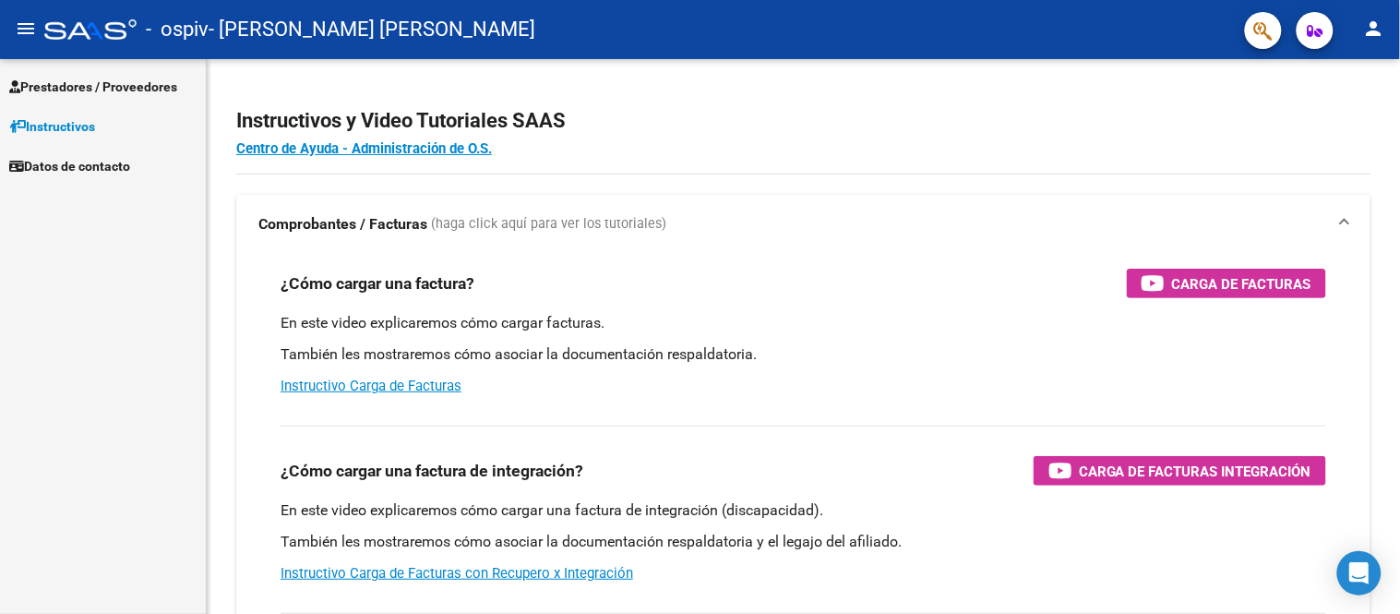
click at [96, 90] on span "Prestadores / Proveedores" at bounding box center [93, 87] width 168 height 20
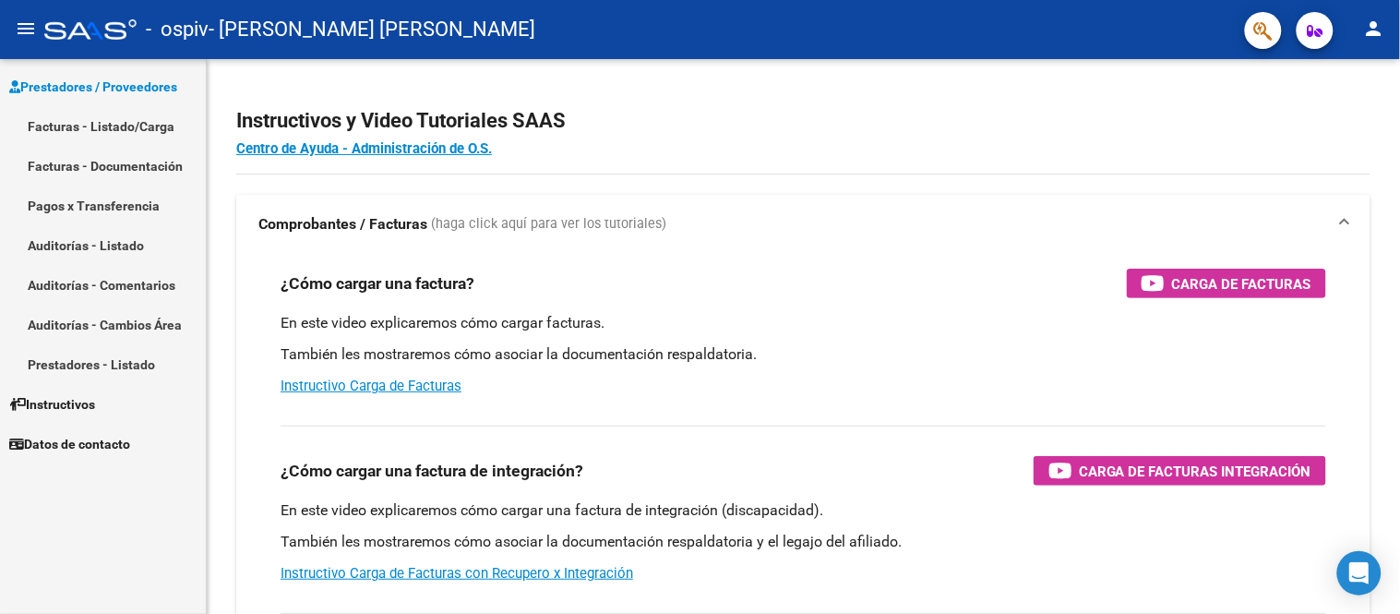
click at [97, 127] on link "Facturas - Listado/Carga" at bounding box center [103, 126] width 206 height 40
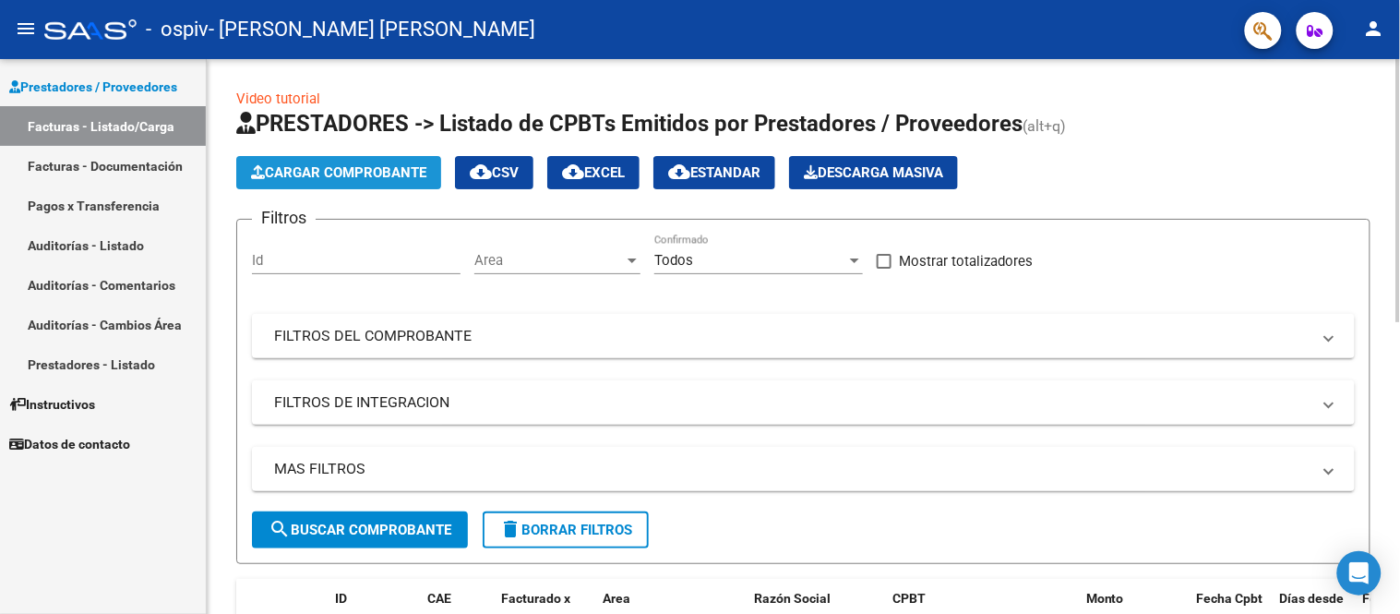
click at [329, 172] on span "Cargar Comprobante" at bounding box center [338, 172] width 175 height 17
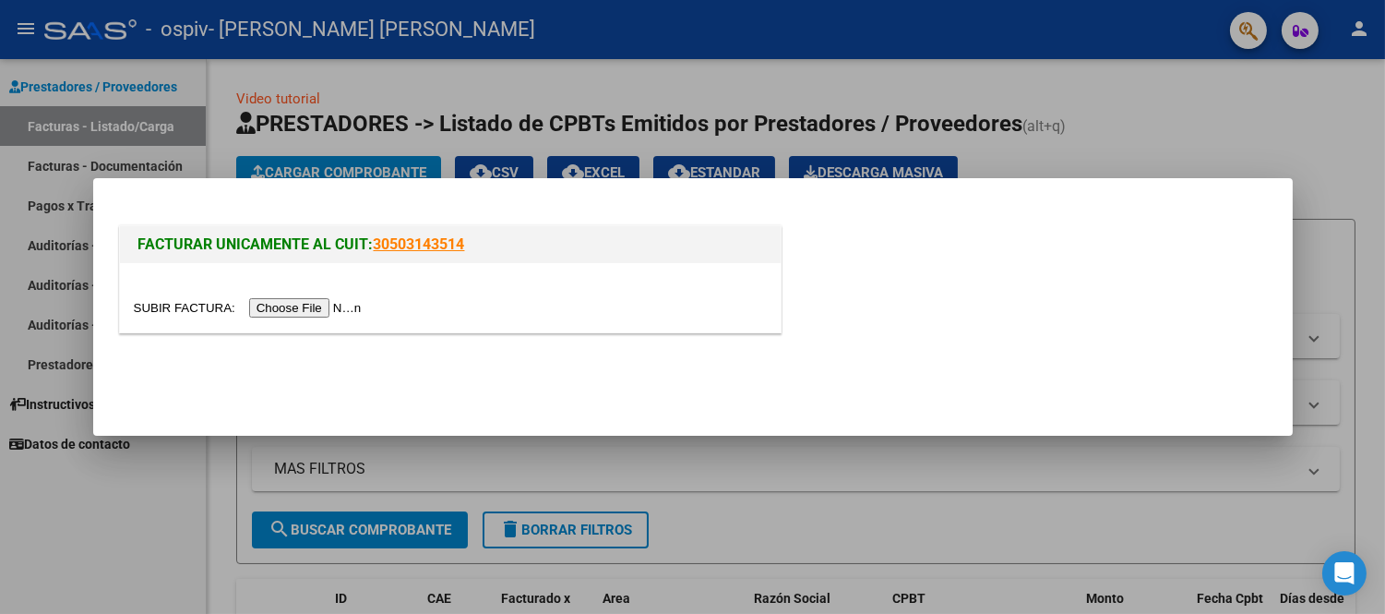
click at [298, 309] on input "file" at bounding box center [250, 307] width 233 height 19
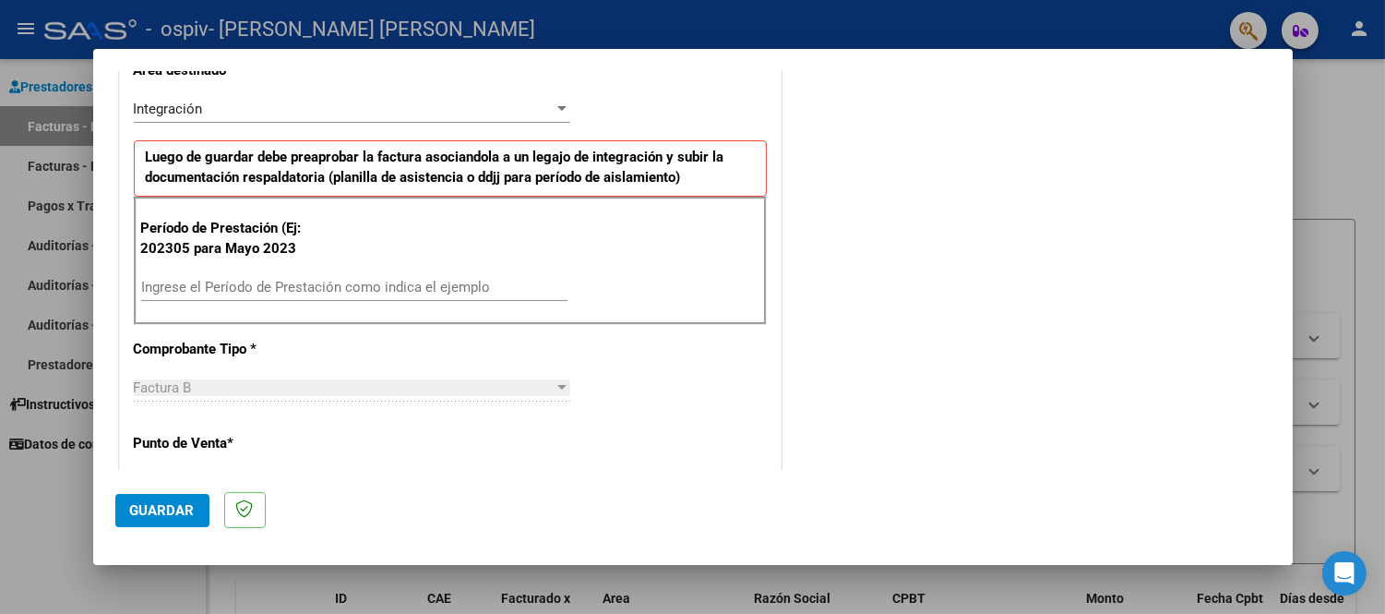
scroll to position [410, 0]
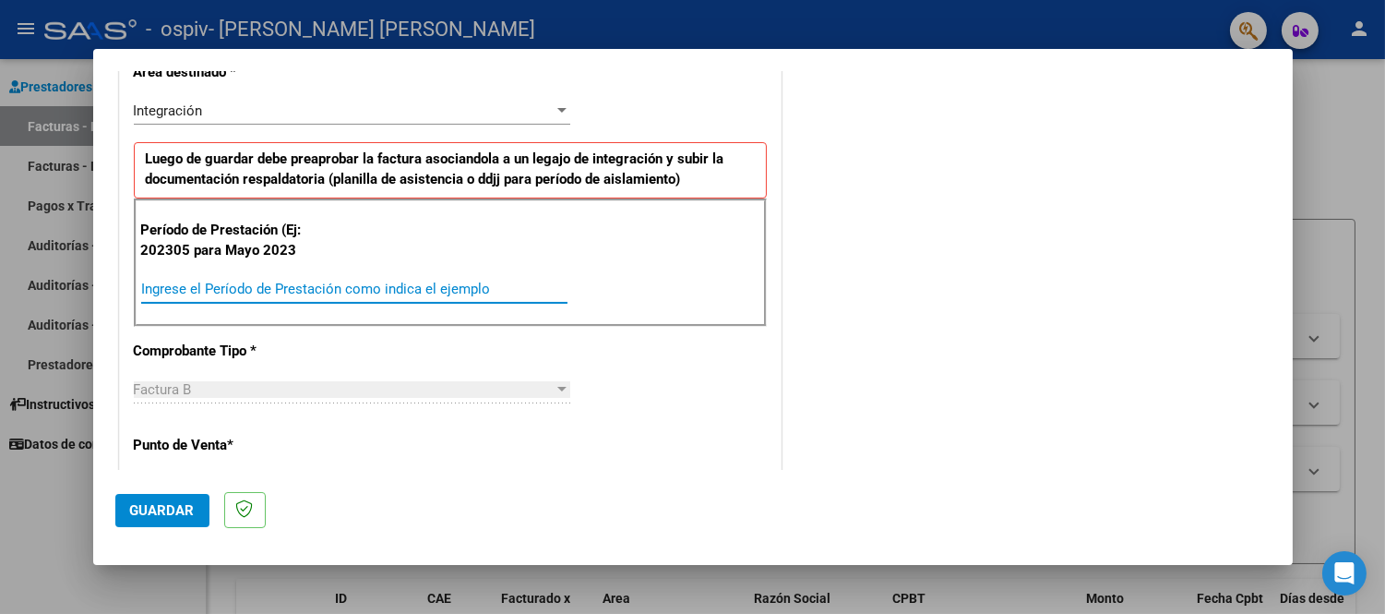
click at [155, 282] on input "Ingrese el Período de Prestación como indica el ejemplo" at bounding box center [354, 289] width 426 height 17
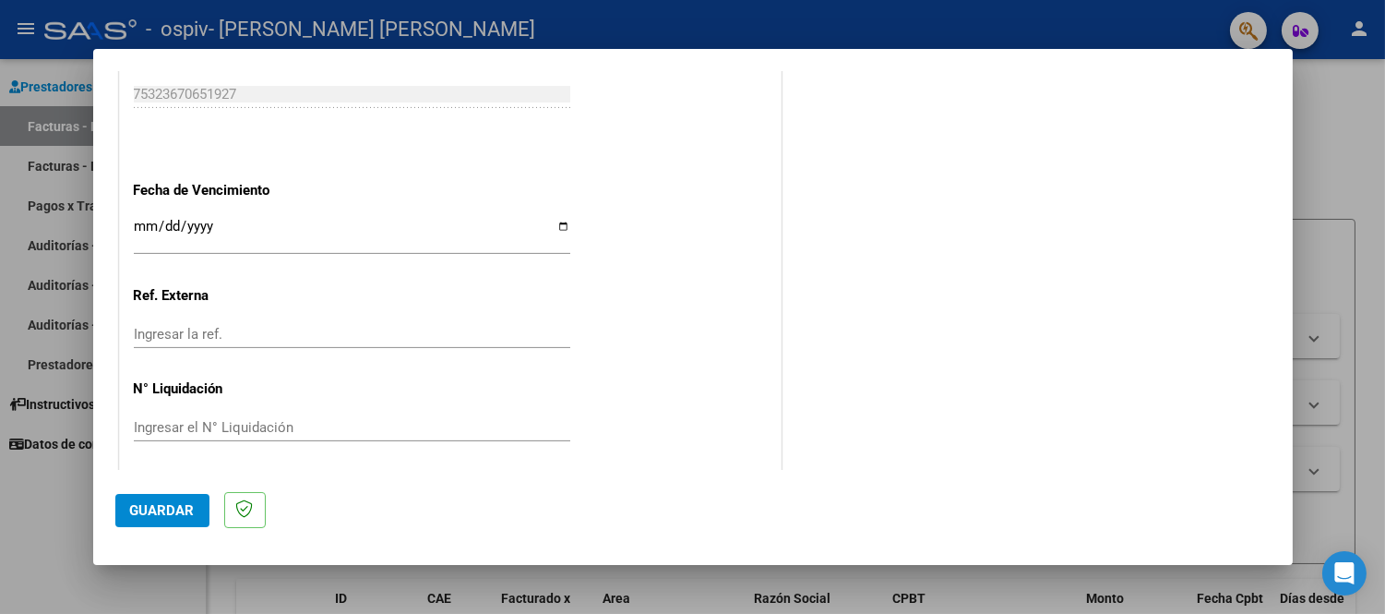
scroll to position [1190, 0]
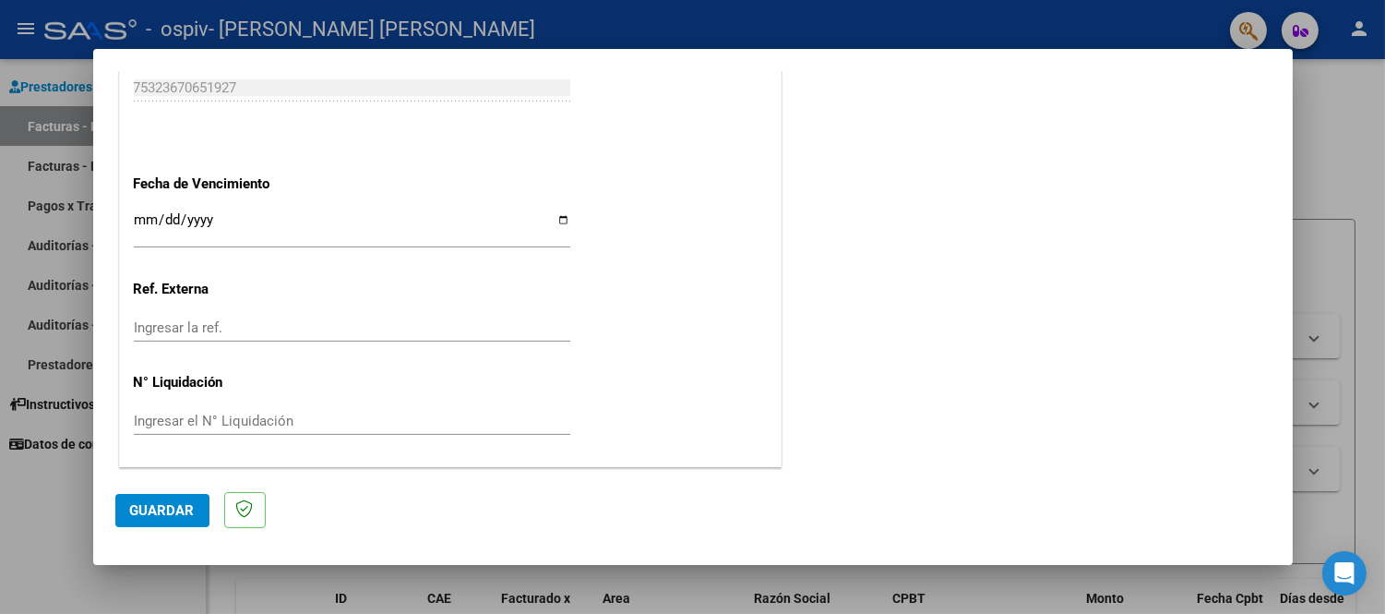
type input "202507"
click at [550, 223] on input "Ingresar la fecha" at bounding box center [352, 227] width 436 height 30
type input "[DATE]"
click at [171, 508] on span "Guardar" at bounding box center [162, 510] width 65 height 17
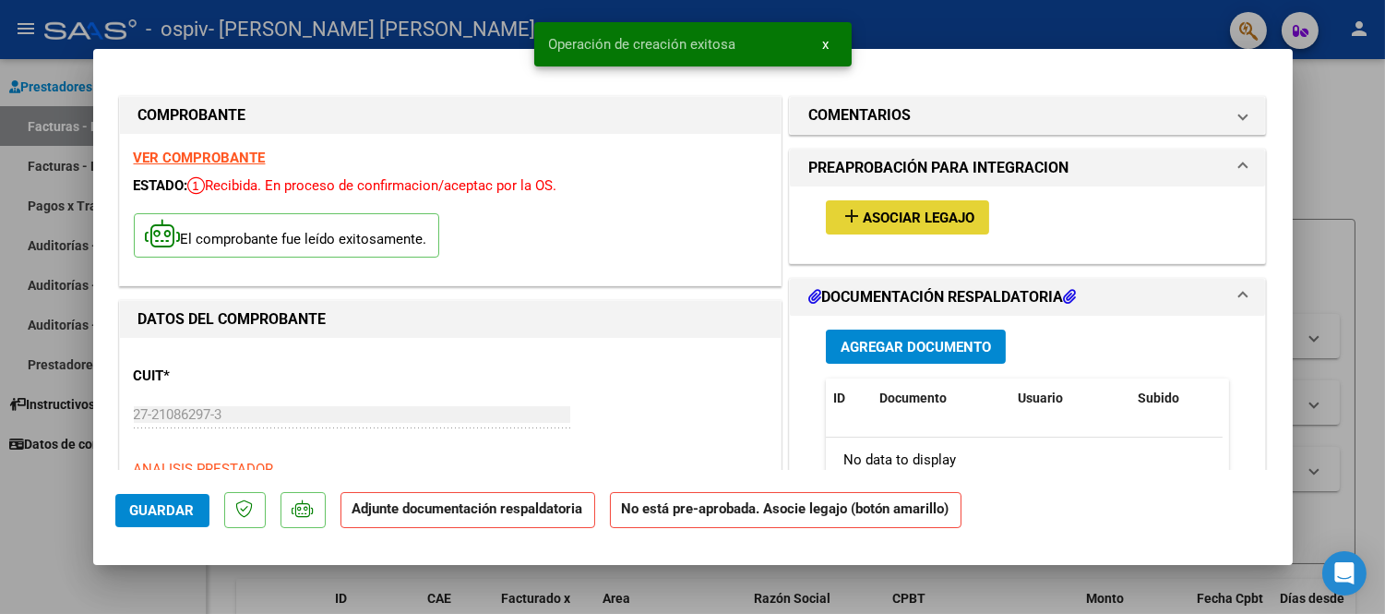
click at [879, 223] on span "Asociar Legajo" at bounding box center [919, 217] width 112 height 17
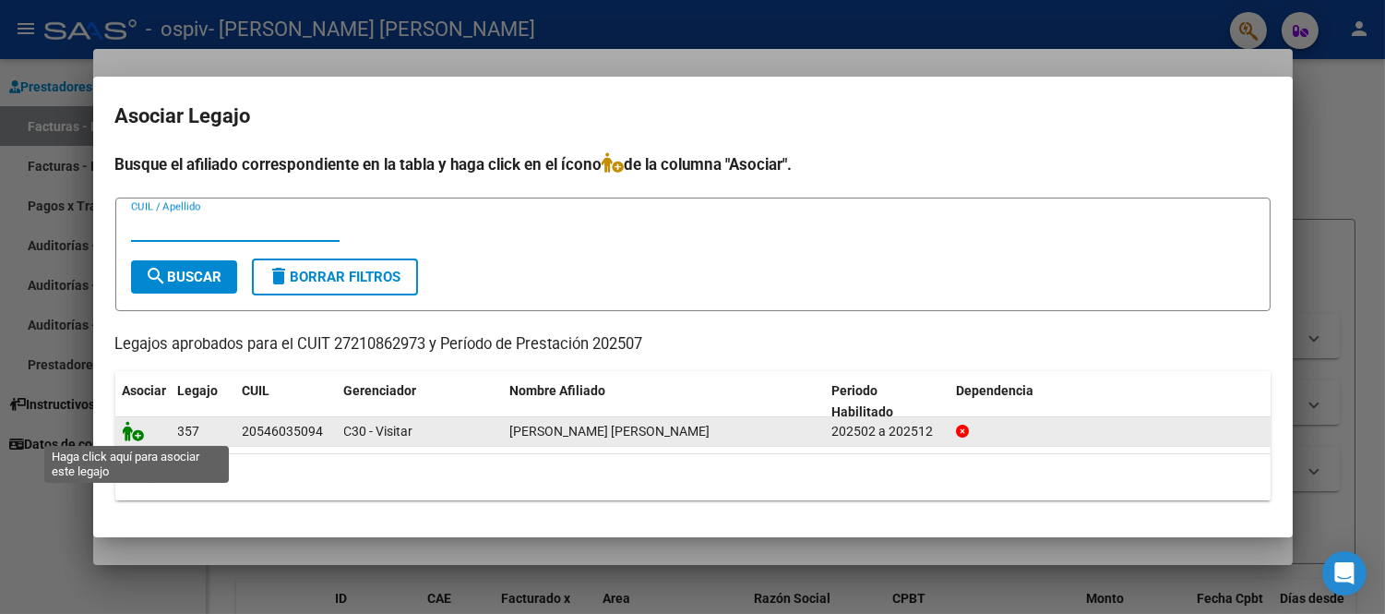
click at [131, 431] on icon at bounding box center [134, 431] width 22 height 20
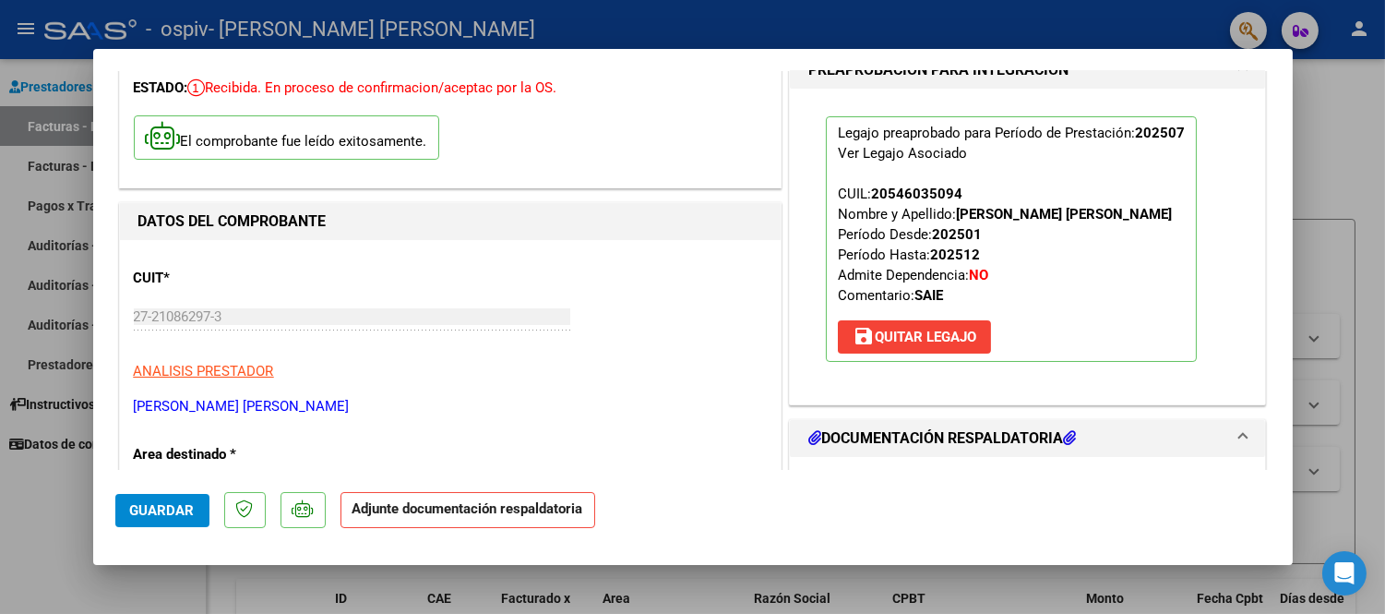
scroll to position [307, 0]
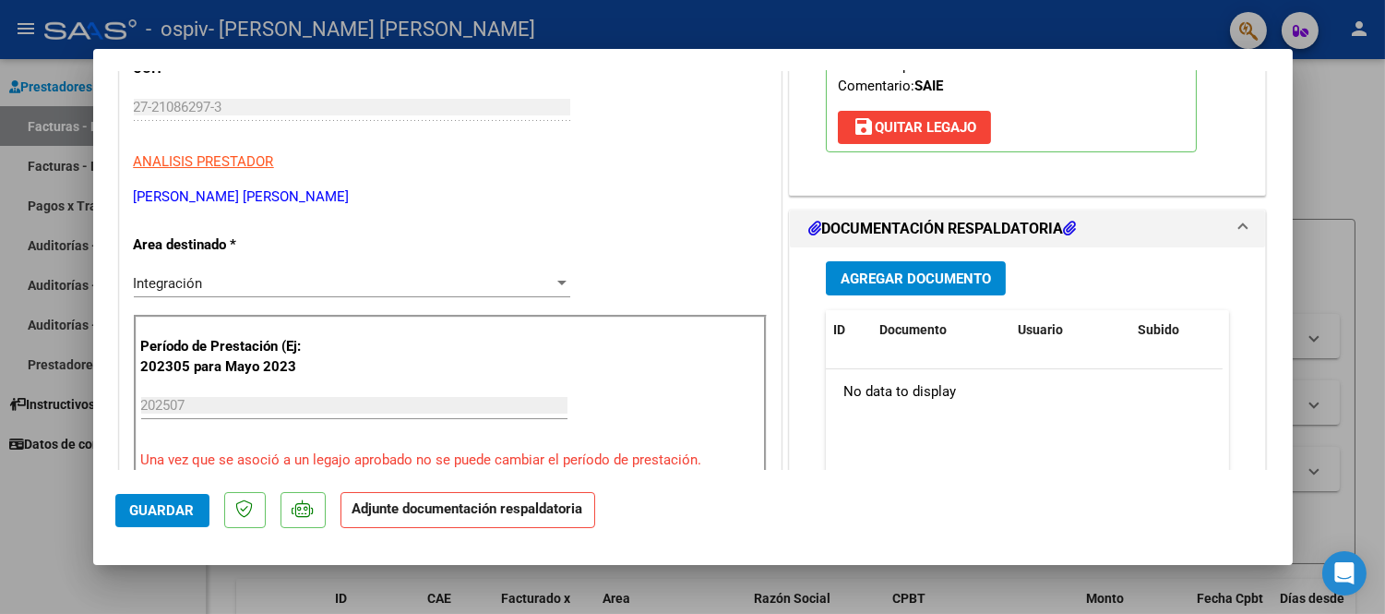
click at [912, 277] on span "Agregar Documento" at bounding box center [916, 278] width 150 height 17
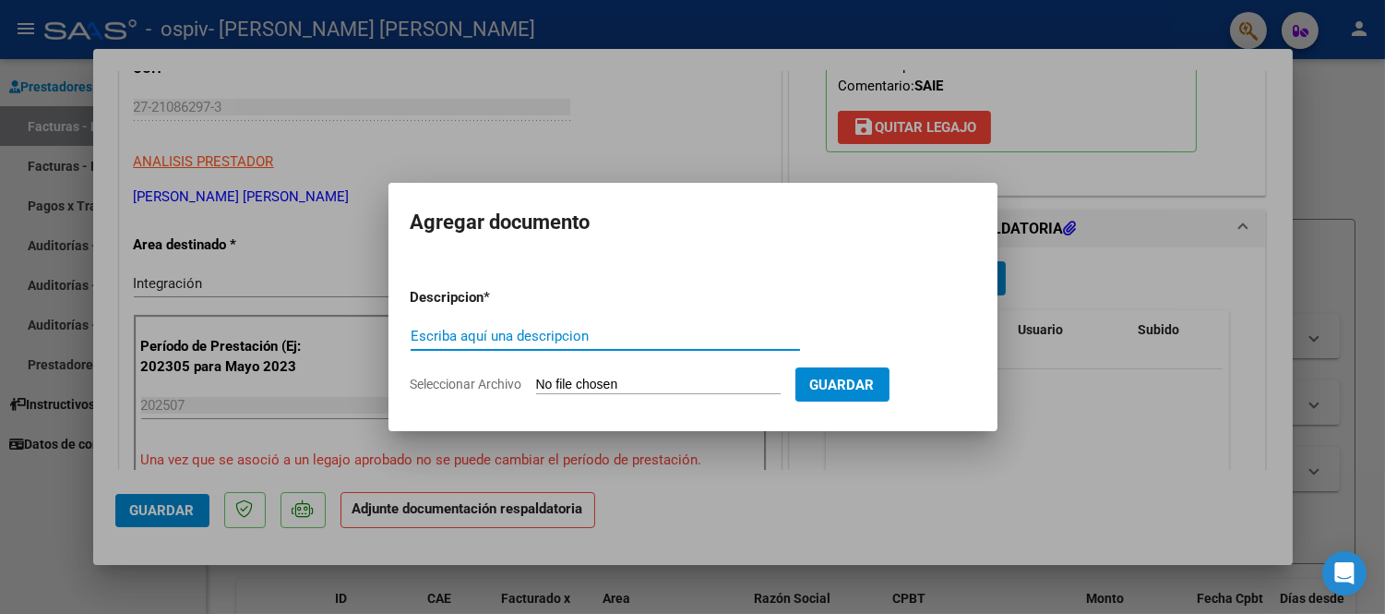
click at [493, 325] on div "Escriba aquí una descripcion" at bounding box center [605, 336] width 389 height 28
type input "ASISTENCIAS SAIE [DATE]"
click at [621, 388] on input "Seleccionar Archivo" at bounding box center [658, 386] width 245 height 18
type input "C:\fakepath\PLANILLA-DE-ASISTENCIA JULIO SAIE 2025.pdf"
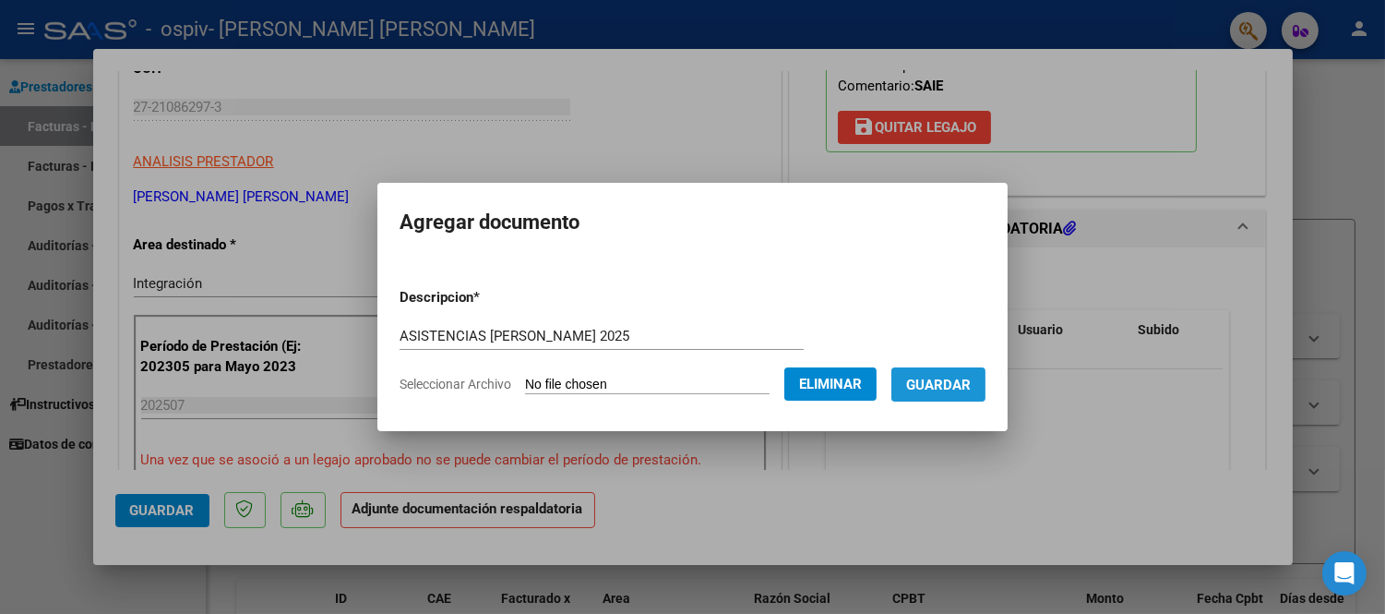
click at [963, 390] on span "Guardar" at bounding box center [938, 385] width 65 height 17
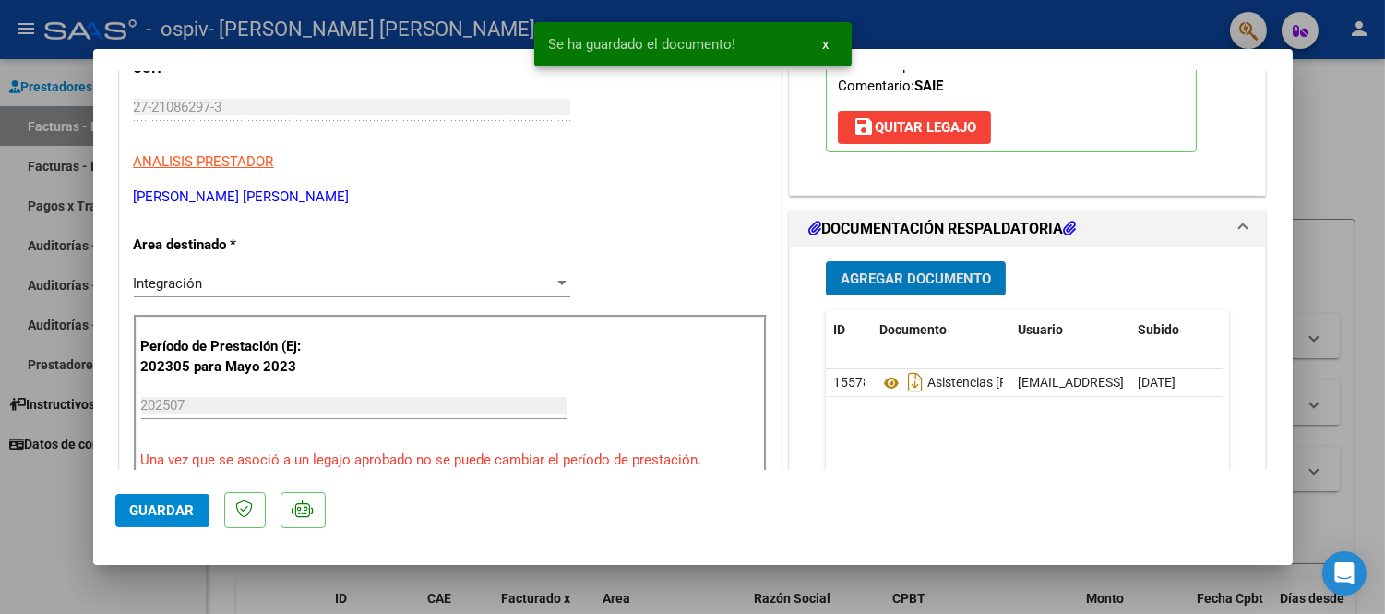
click at [896, 283] on span "Agregar Documento" at bounding box center [916, 278] width 150 height 17
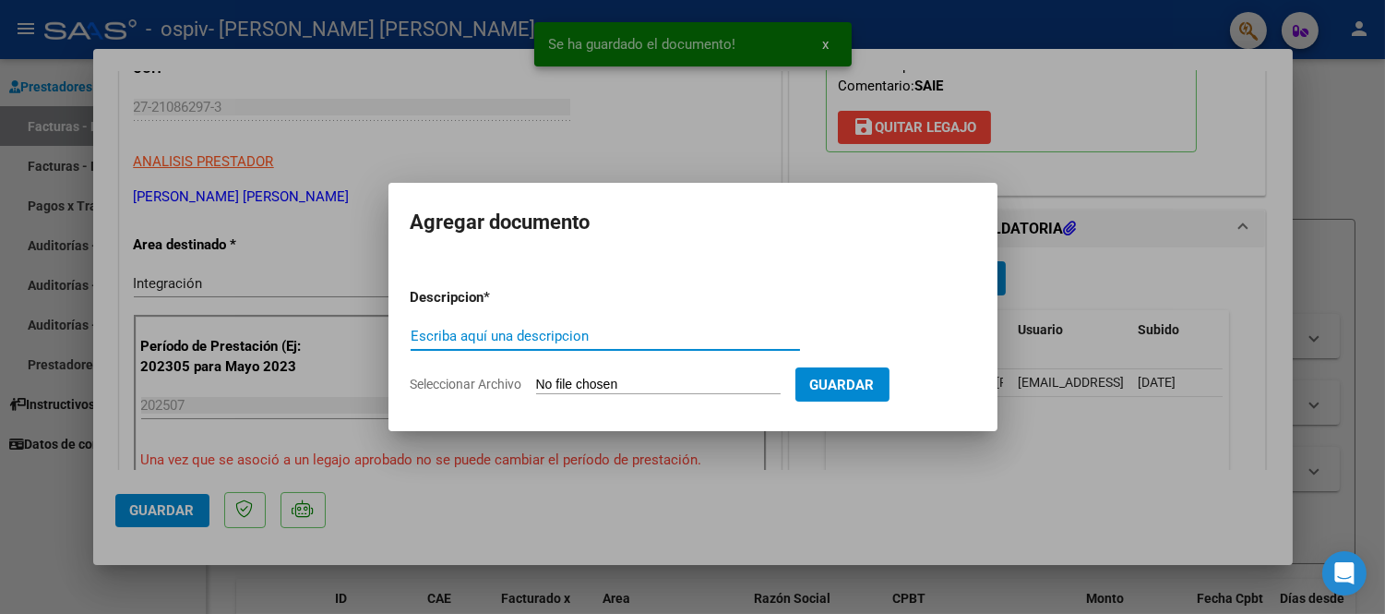
click at [472, 334] on input "Escriba aquí una descripcion" at bounding box center [605, 336] width 389 height 17
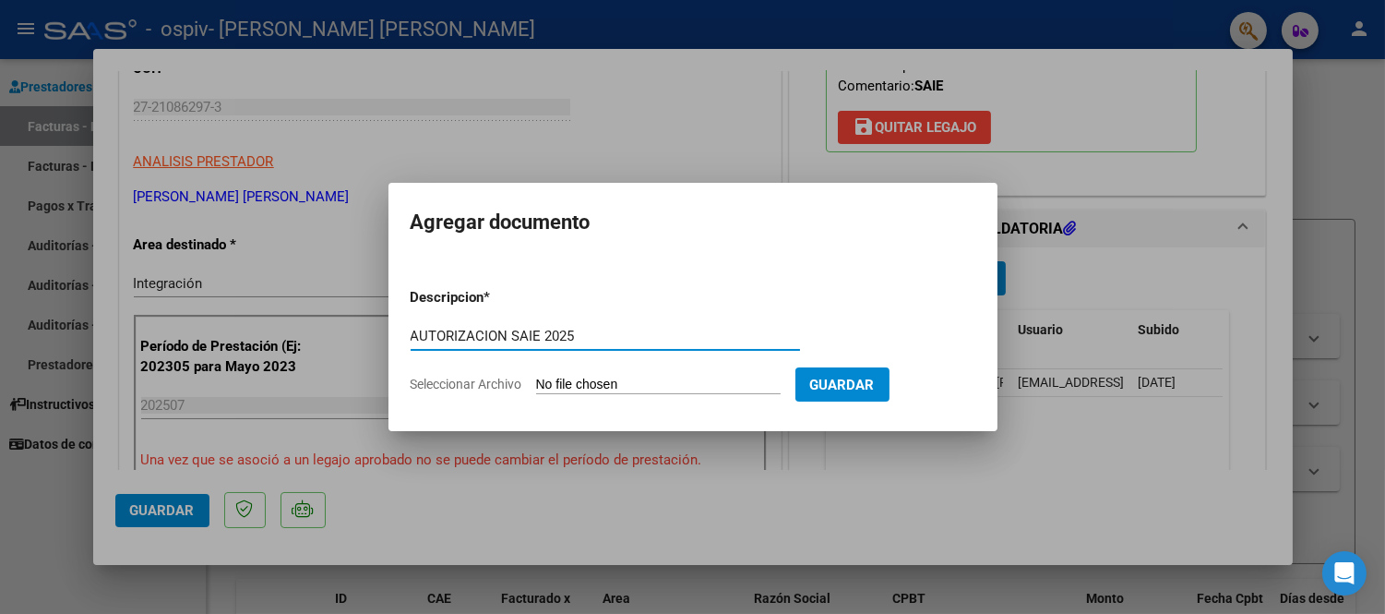
type input "AUTORIZACION SAIE 2025"
click at [579, 380] on input "Seleccionar Archivo" at bounding box center [658, 386] width 245 height 18
type input "C:\fakepath\PEREYRA CARRIZO J M SAIE 2025.pdf"
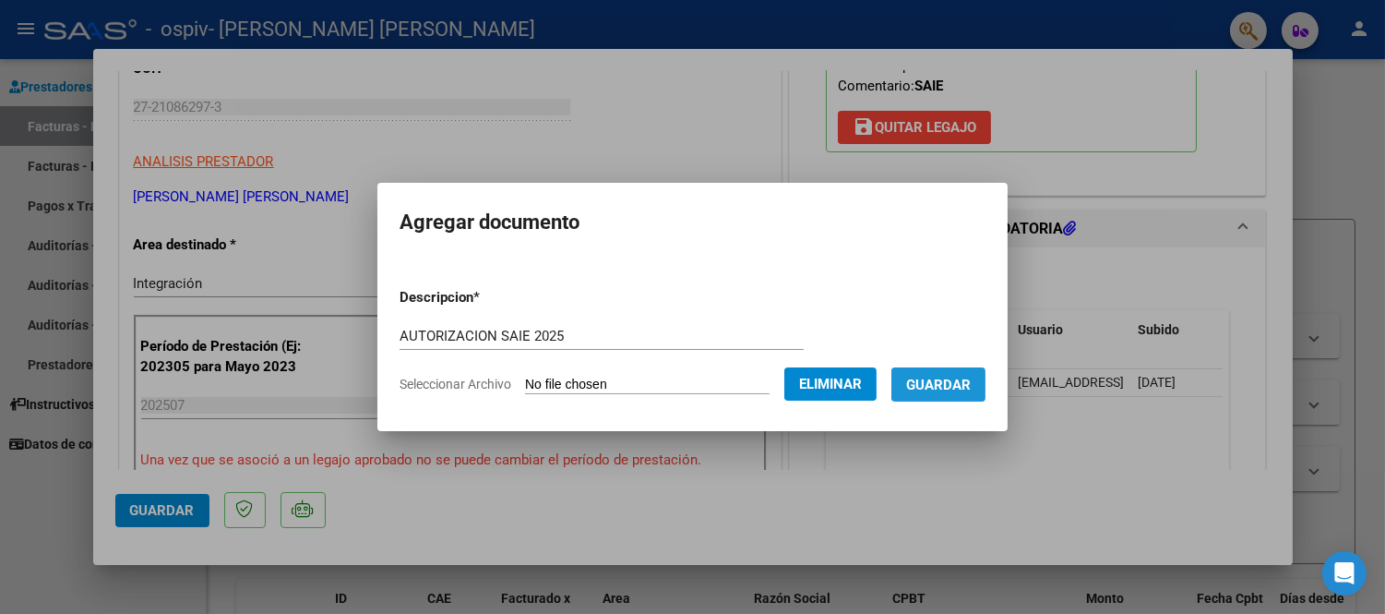
click at [947, 385] on span "Guardar" at bounding box center [938, 385] width 65 height 17
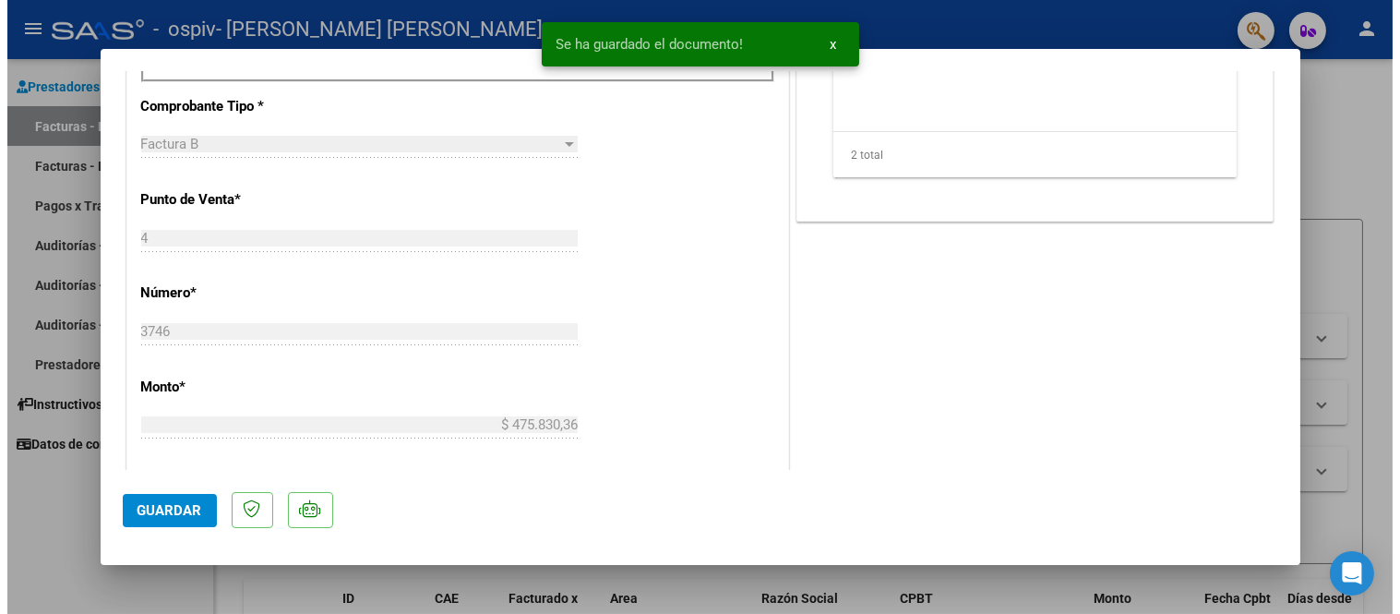
scroll to position [1230, 0]
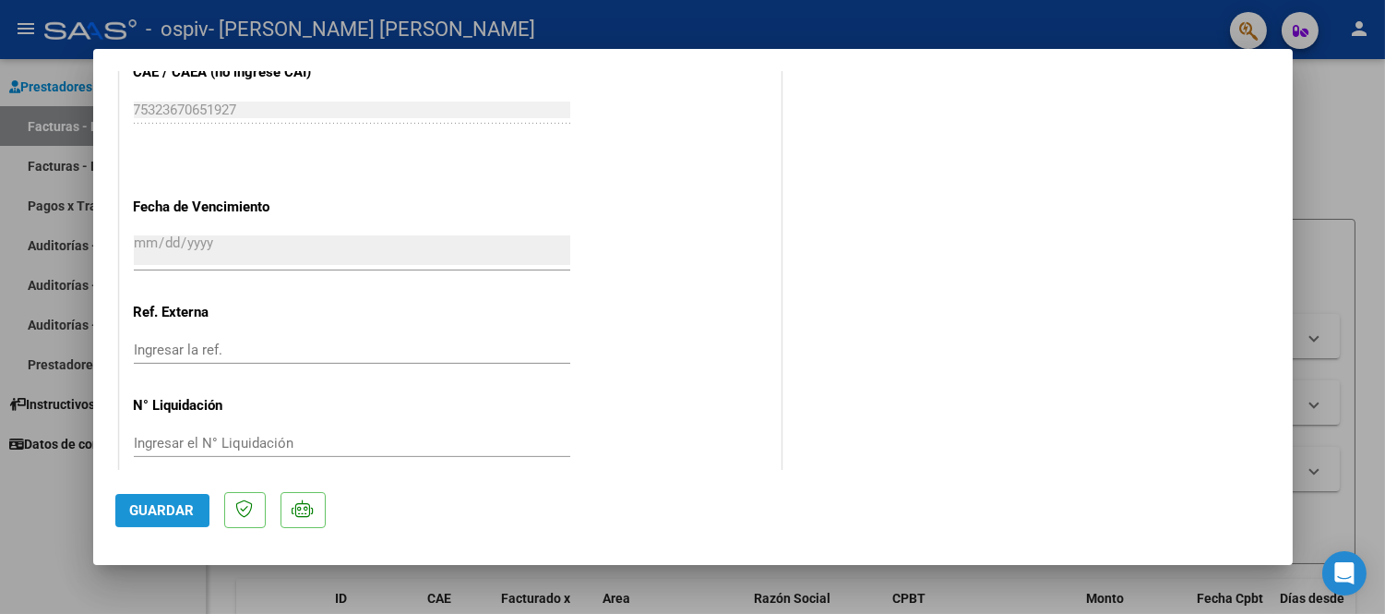
click at [148, 511] on span "Guardar" at bounding box center [162, 510] width 65 height 17
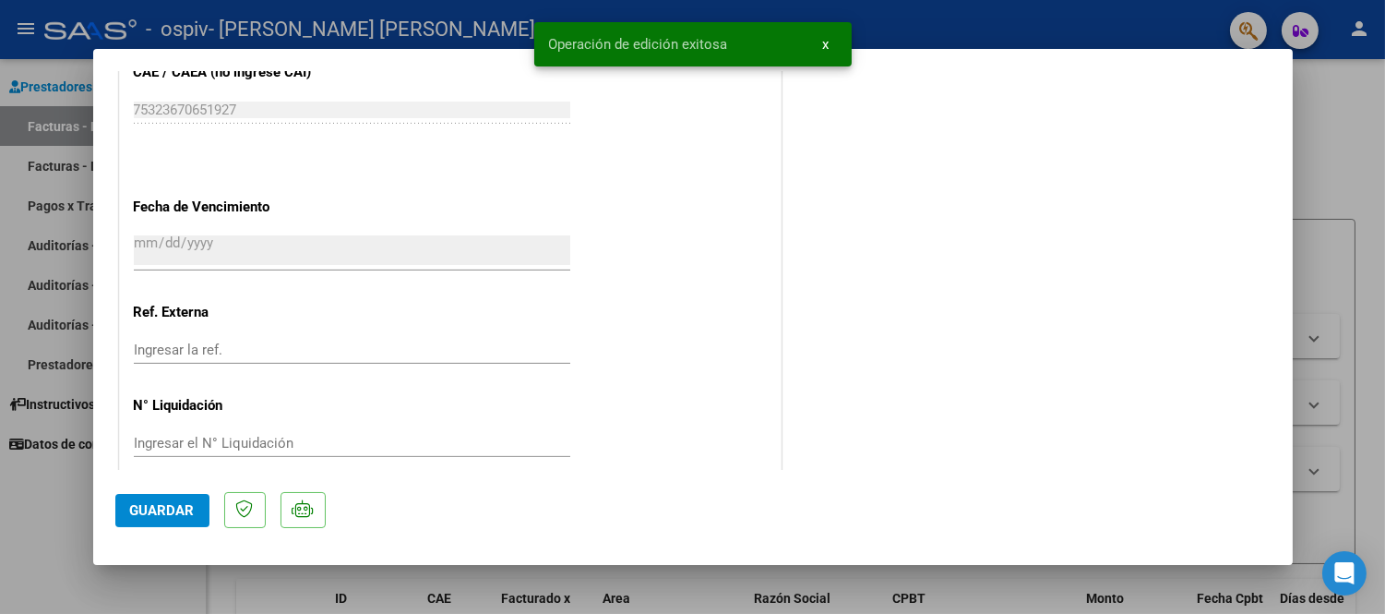
click at [1370, 116] on div at bounding box center [692, 307] width 1385 height 614
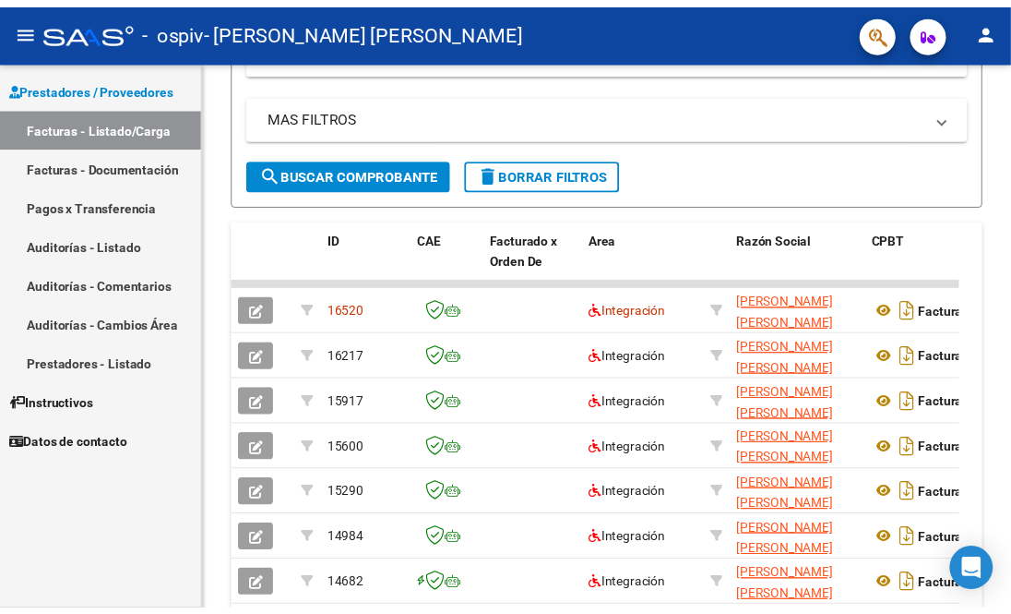
scroll to position [467, 0]
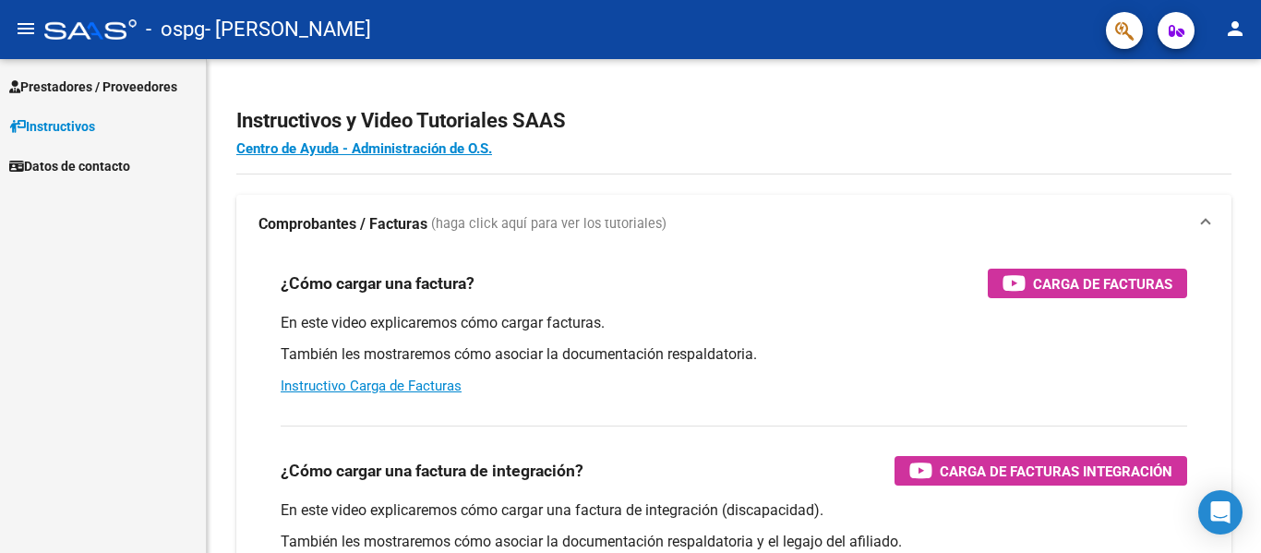
click at [112, 85] on span "Prestadores / Proveedores" at bounding box center [93, 87] width 168 height 20
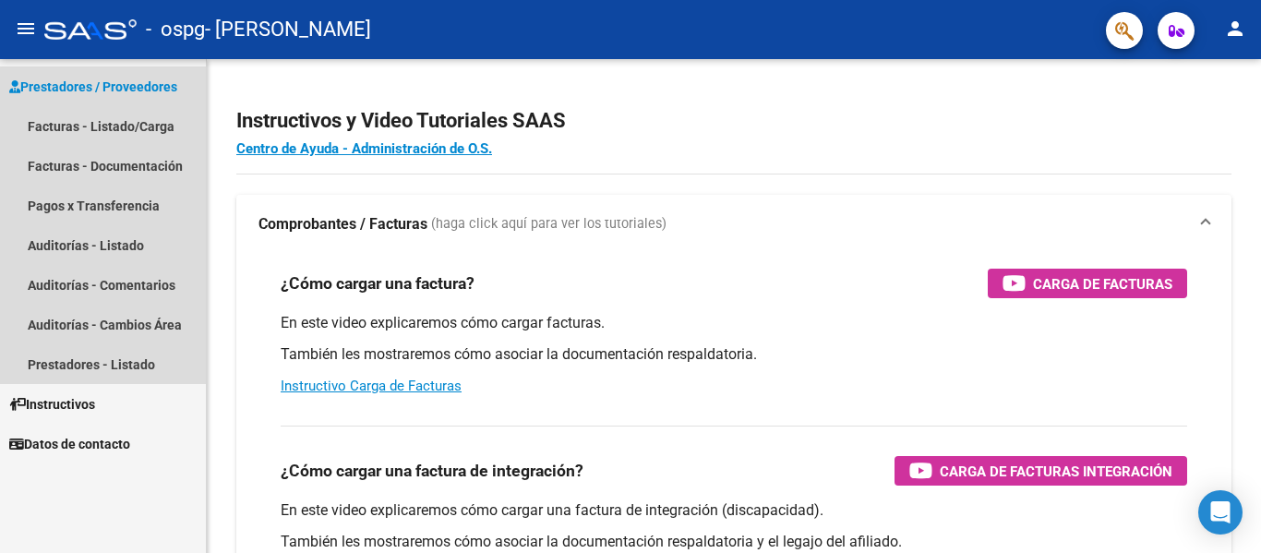
click at [114, 83] on span "Prestadores / Proveedores" at bounding box center [93, 87] width 168 height 20
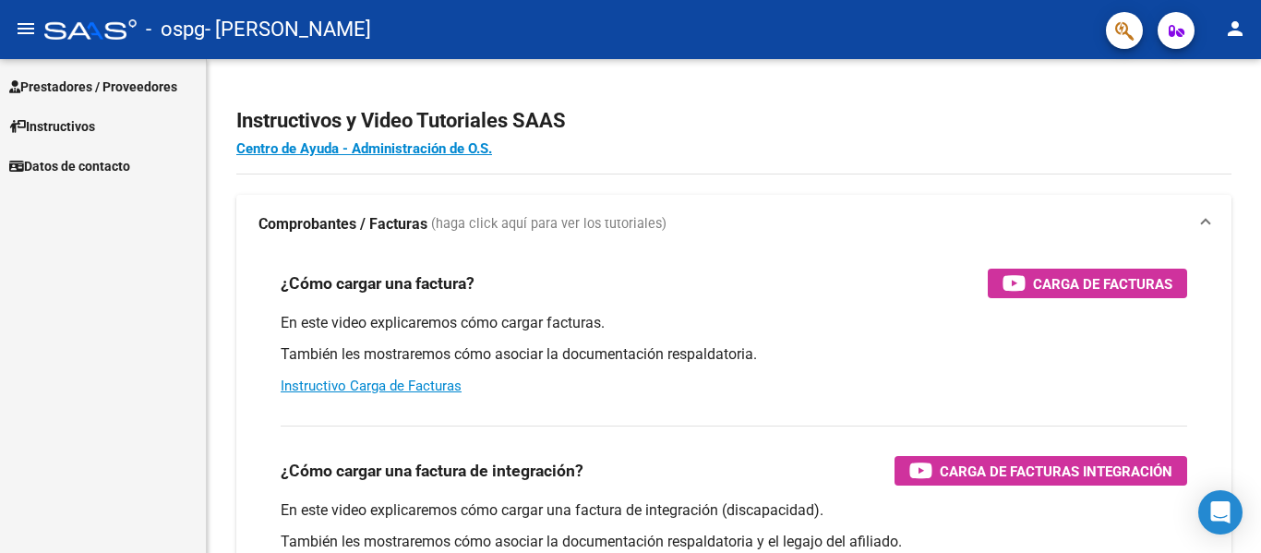
click at [120, 89] on span "Prestadores / Proveedores" at bounding box center [93, 87] width 168 height 20
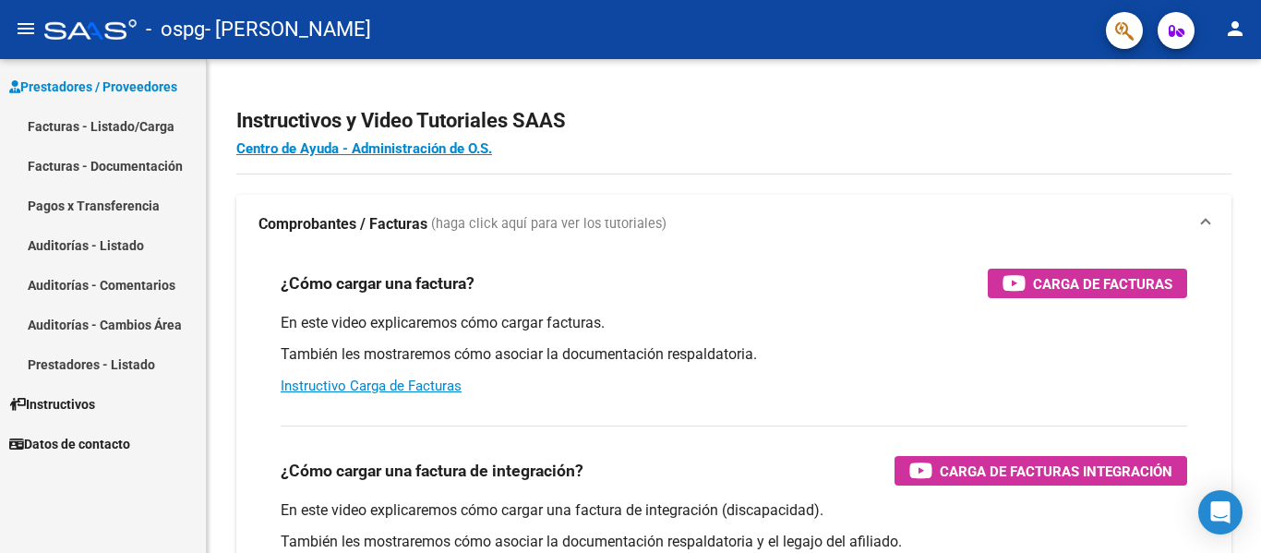
click at [114, 122] on link "Facturas - Listado/Carga" at bounding box center [103, 126] width 206 height 40
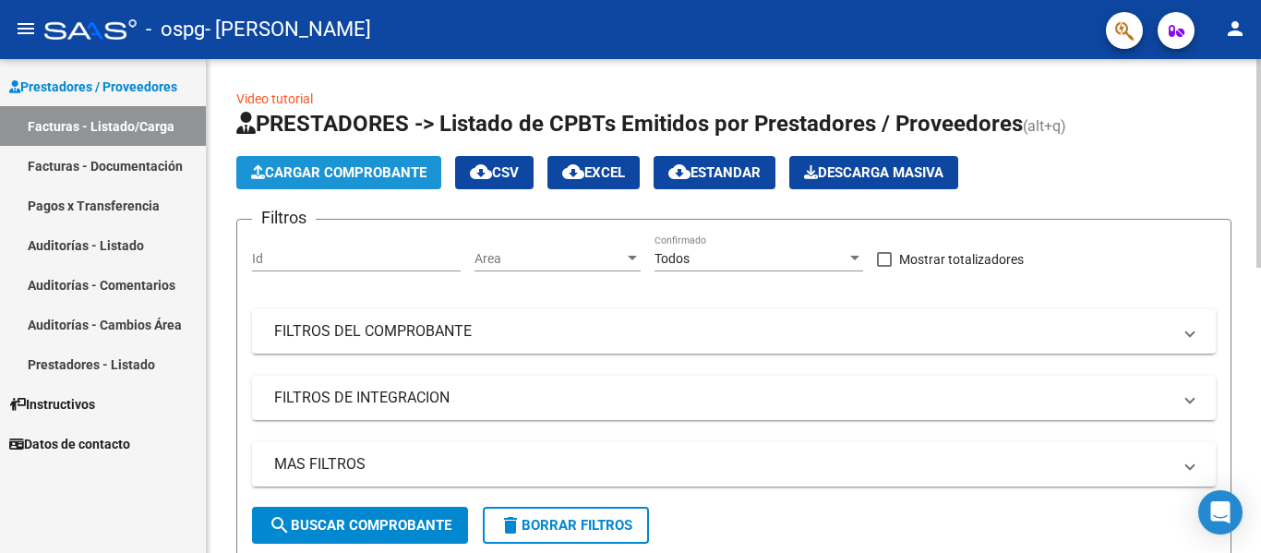
click at [327, 175] on span "Cargar Comprobante" at bounding box center [338, 172] width 175 height 17
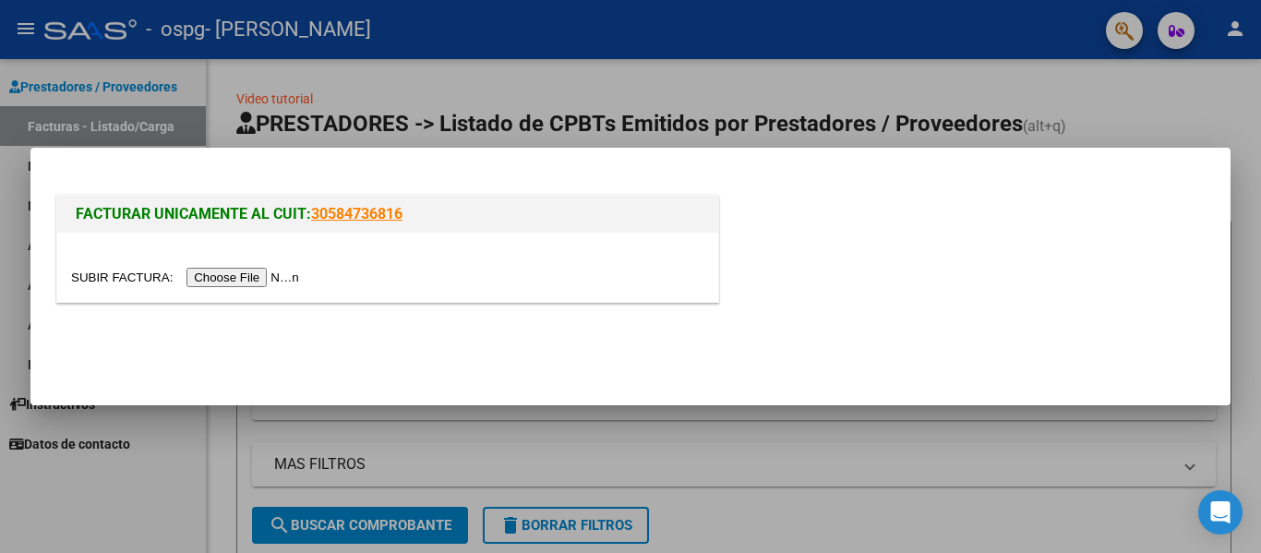
click at [276, 276] on input "file" at bounding box center [187, 277] width 233 height 19
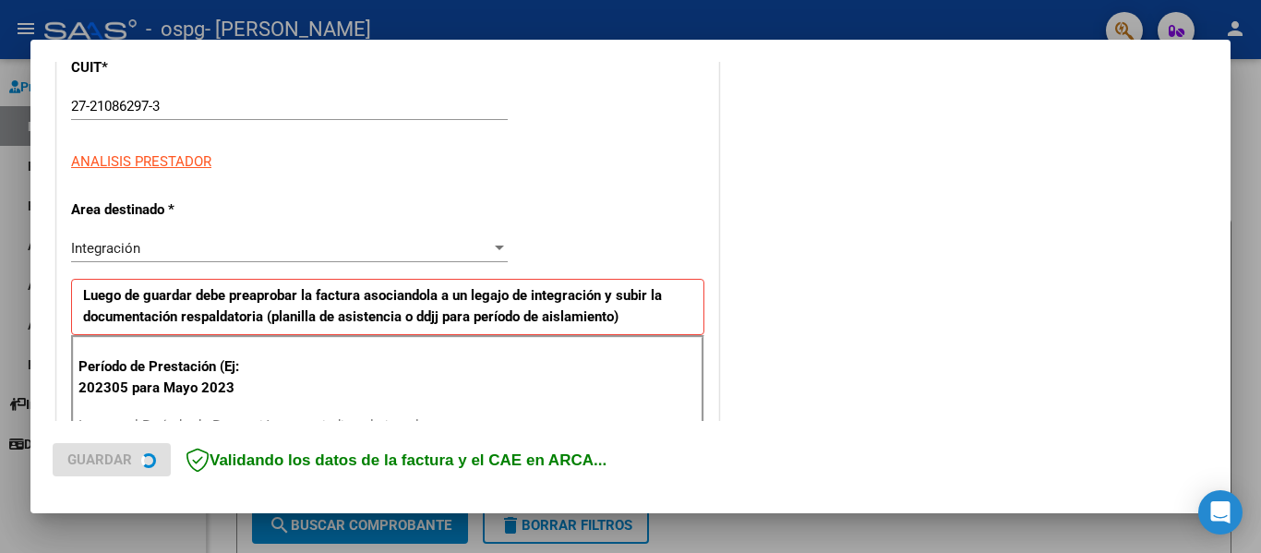
scroll to position [369, 0]
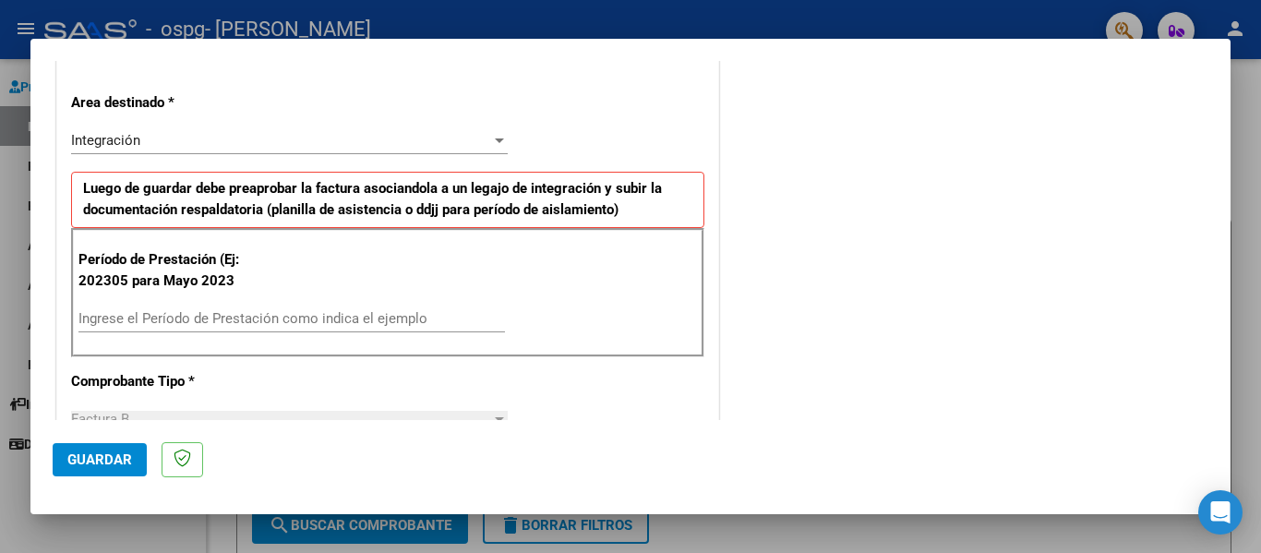
click at [104, 313] on input "Ingrese el Período de Prestación como indica el ejemplo" at bounding box center [291, 318] width 426 height 17
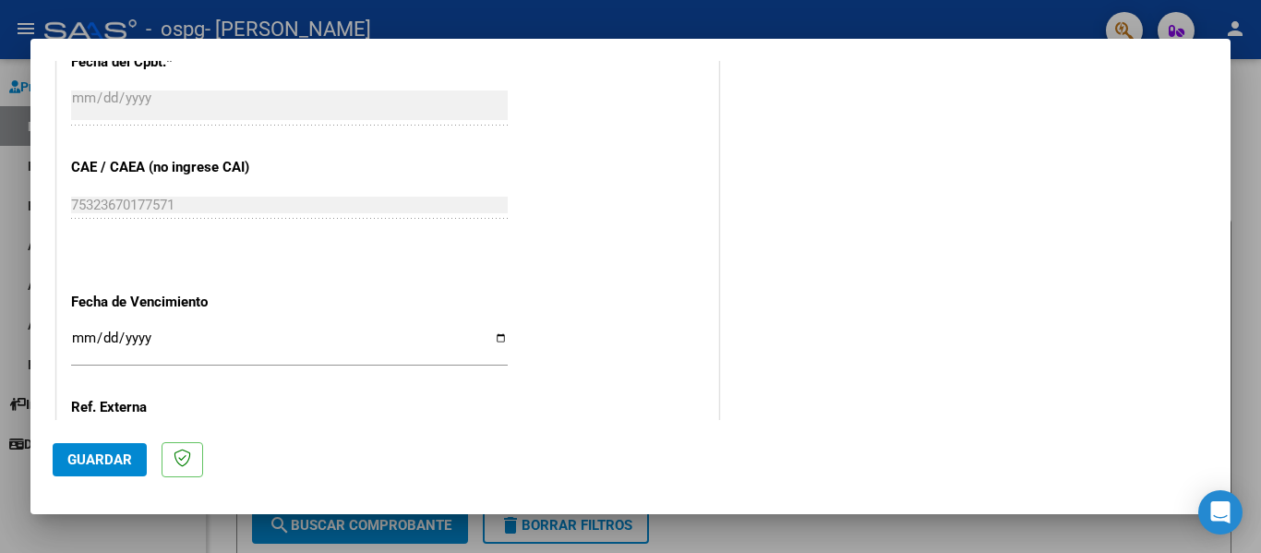
scroll to position [1200, 0]
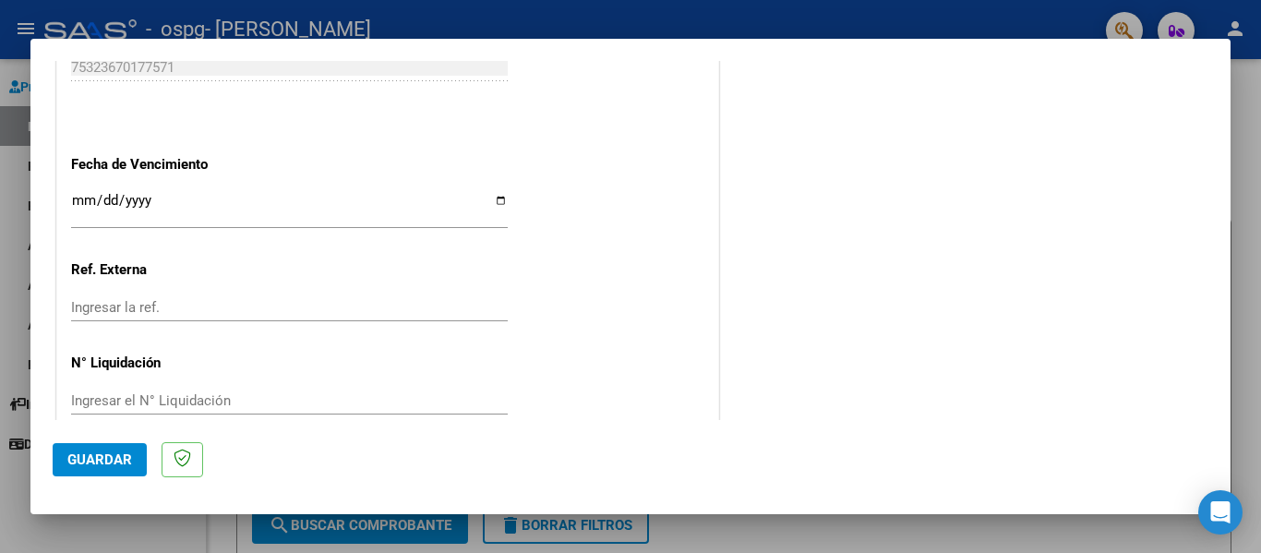
type input "202507"
click at [492, 200] on input "Ingresar la fecha" at bounding box center [289, 208] width 436 height 30
type input "[DATE]"
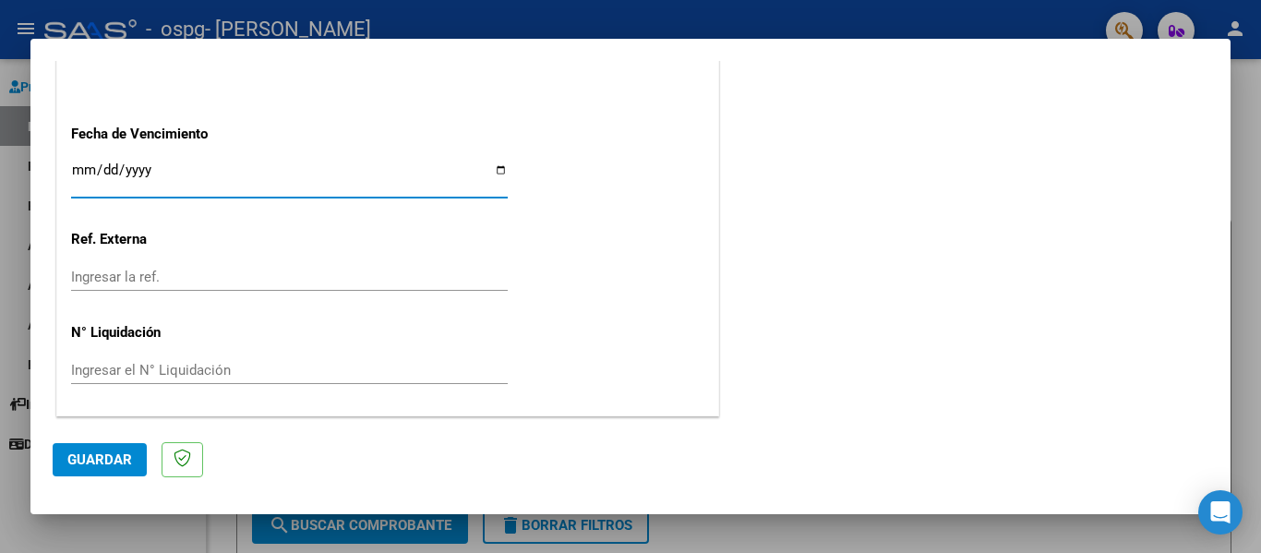
click at [101, 461] on span "Guardar" at bounding box center [99, 459] width 65 height 17
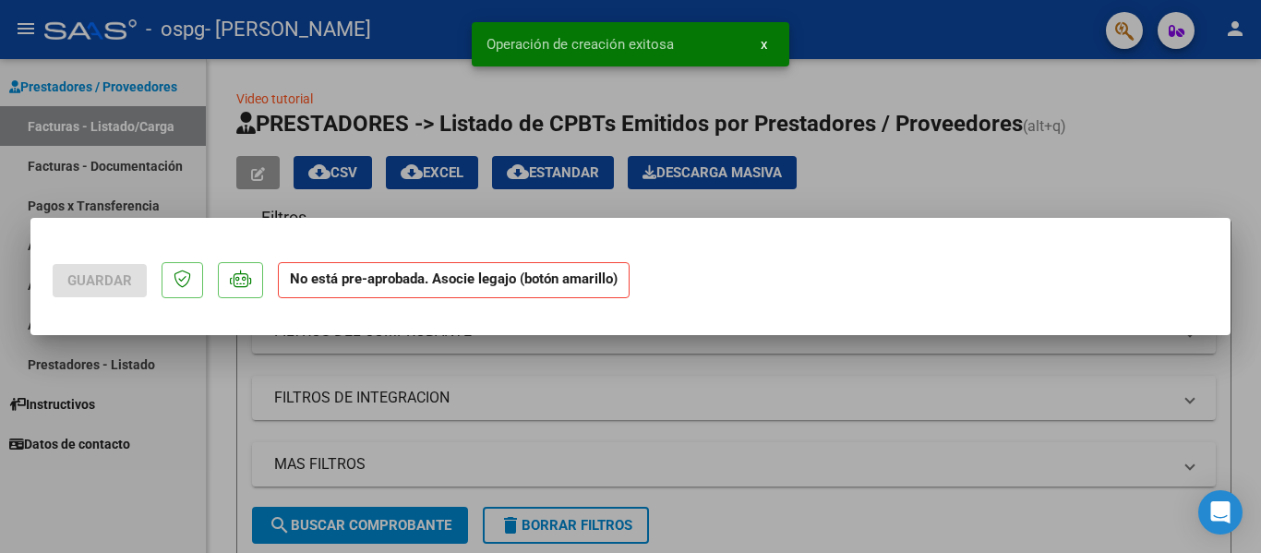
scroll to position [0, 0]
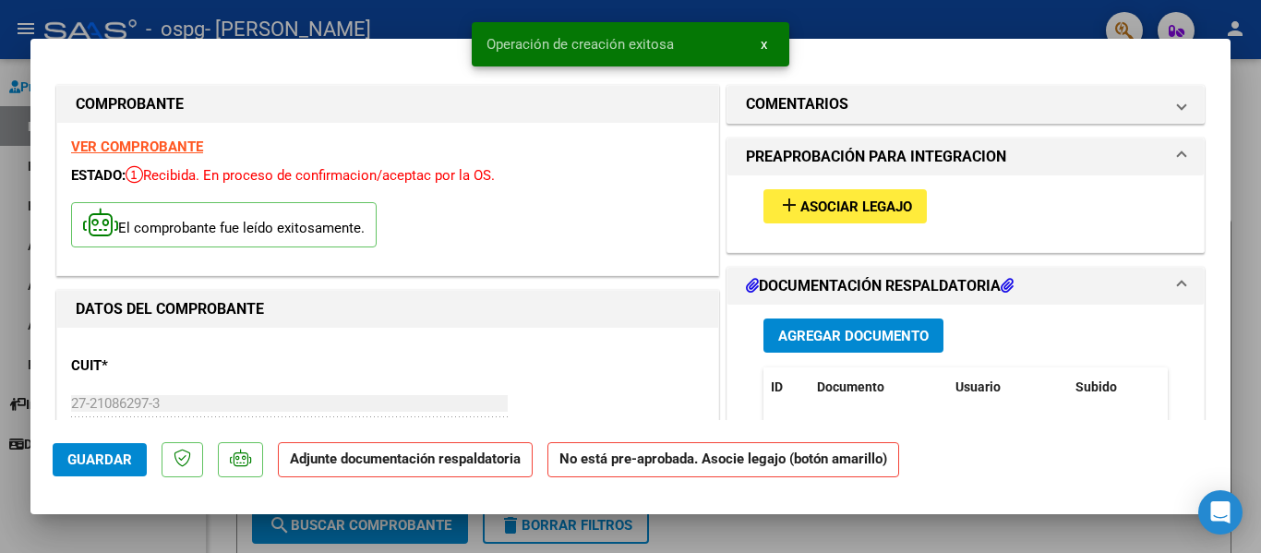
click at [817, 205] on span "Asociar Legajo" at bounding box center [856, 206] width 112 height 17
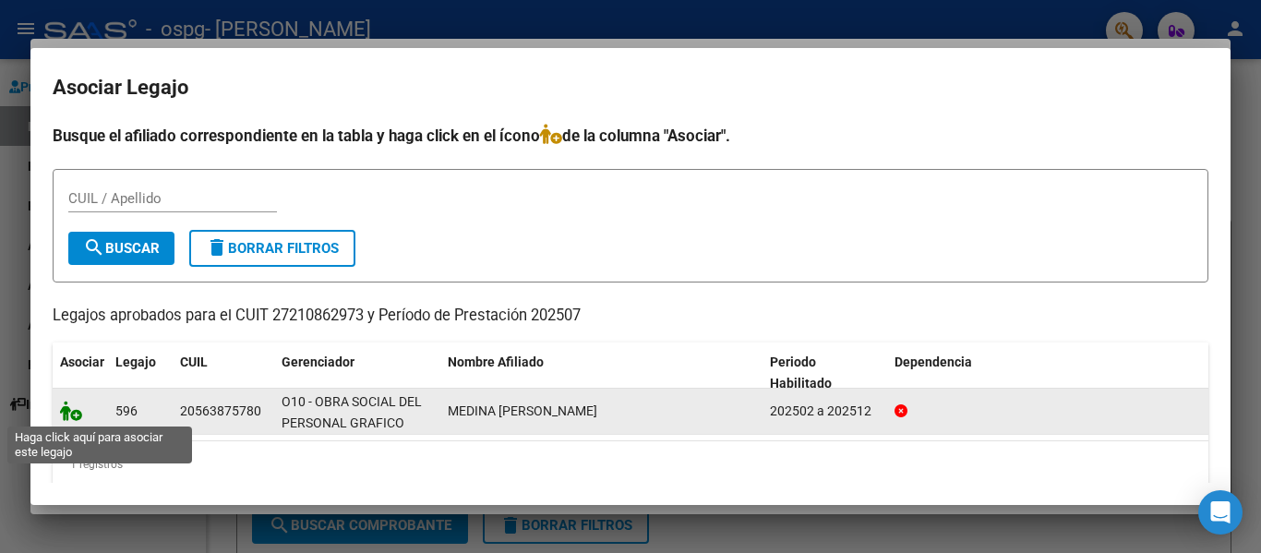
click at [71, 415] on icon at bounding box center [71, 411] width 22 height 20
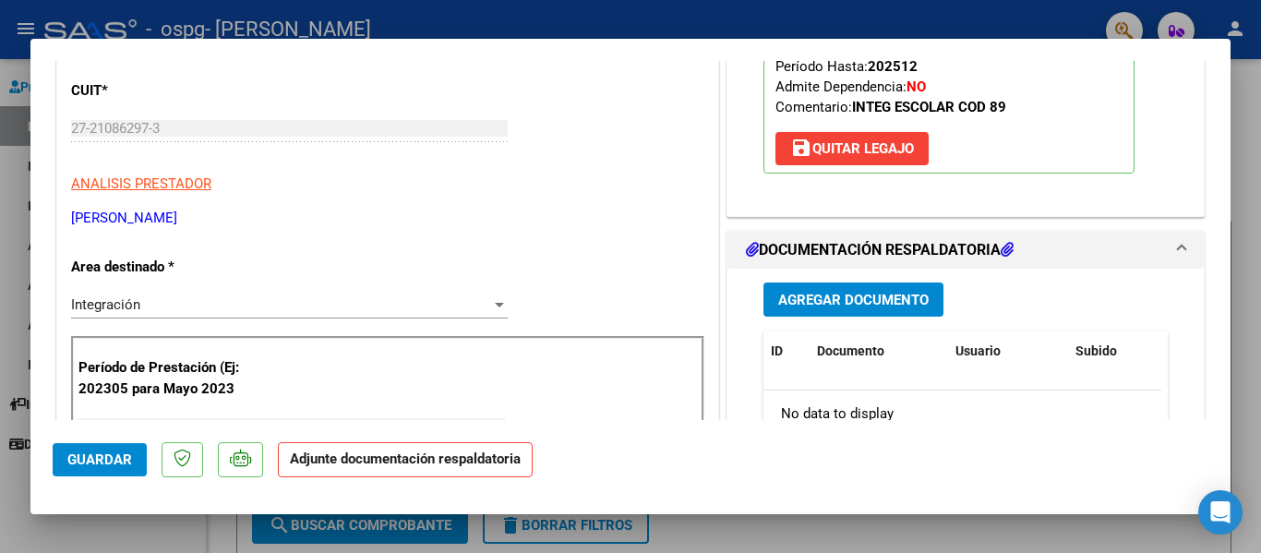
scroll to position [277, 0]
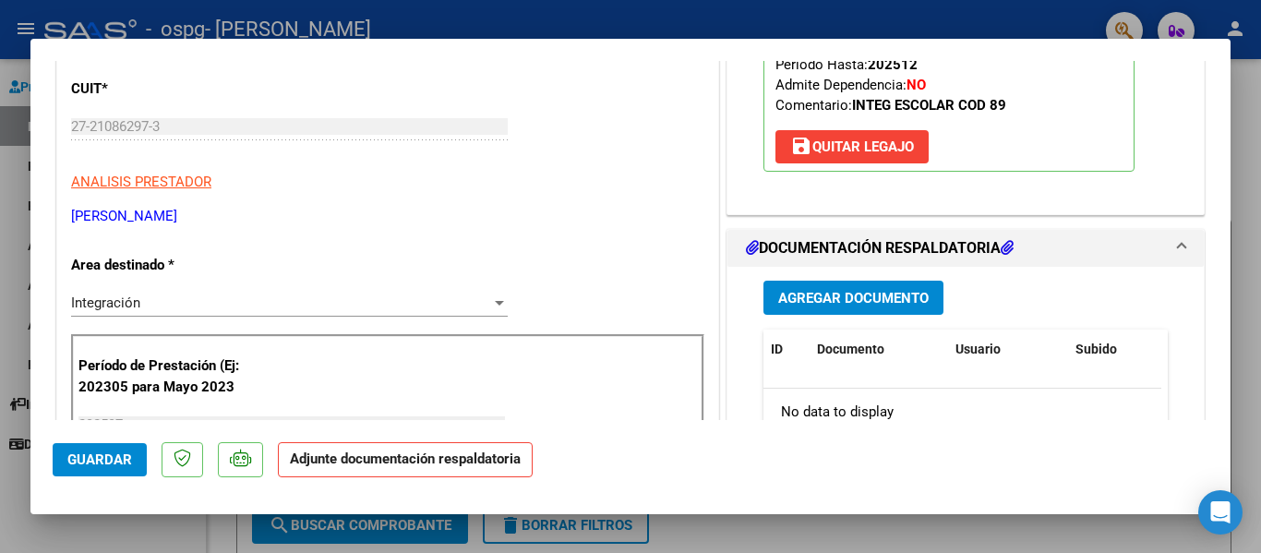
click at [861, 301] on span "Agregar Documento" at bounding box center [853, 298] width 150 height 17
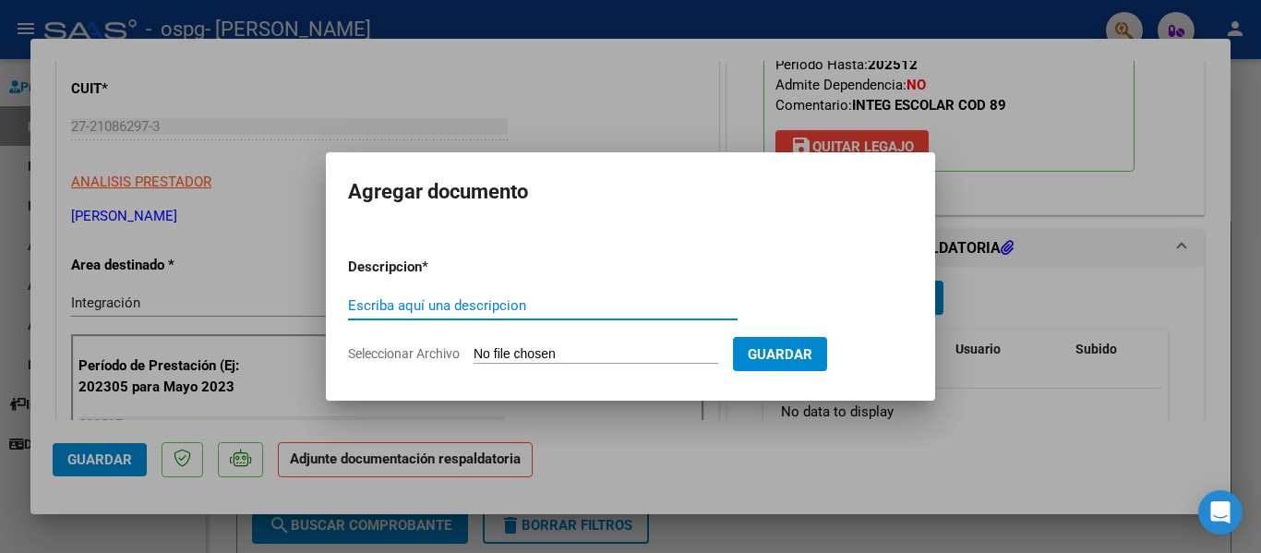
click at [384, 302] on input "Escriba aquí una descripcion" at bounding box center [542, 305] width 389 height 17
type input "ASISTENCIAS SAIE [DATE]"
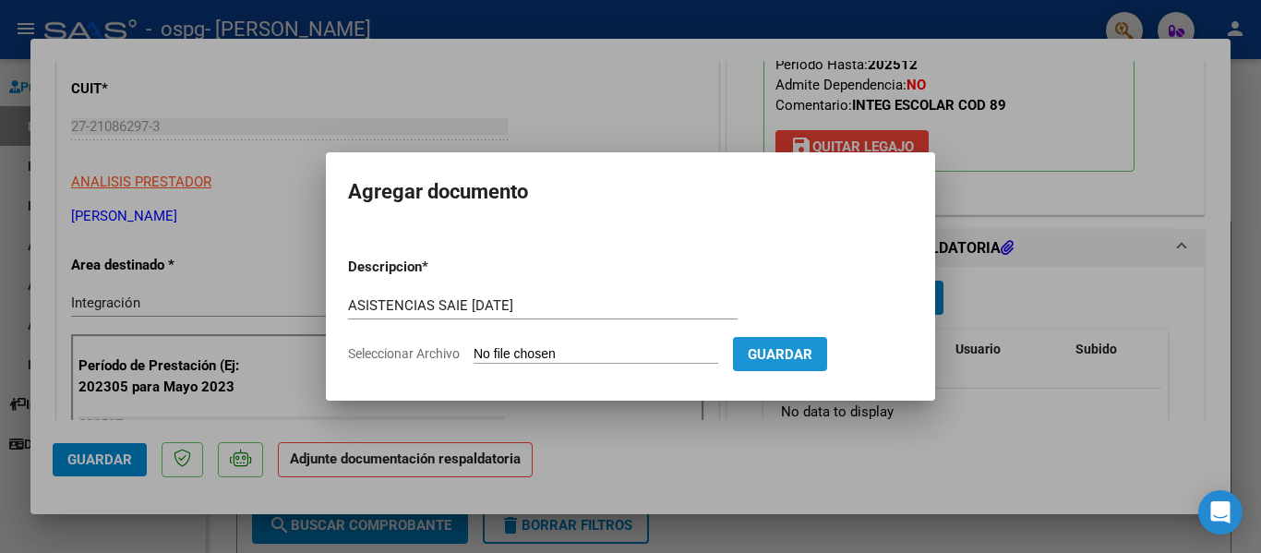
click at [812, 353] on span "Guardar" at bounding box center [779, 354] width 65 height 17
click at [531, 359] on input "Seleccionar Archivo" at bounding box center [595, 355] width 245 height 18
type input "C:\fakepath\ASISTENCIAS SAIE [DATE].pdf"
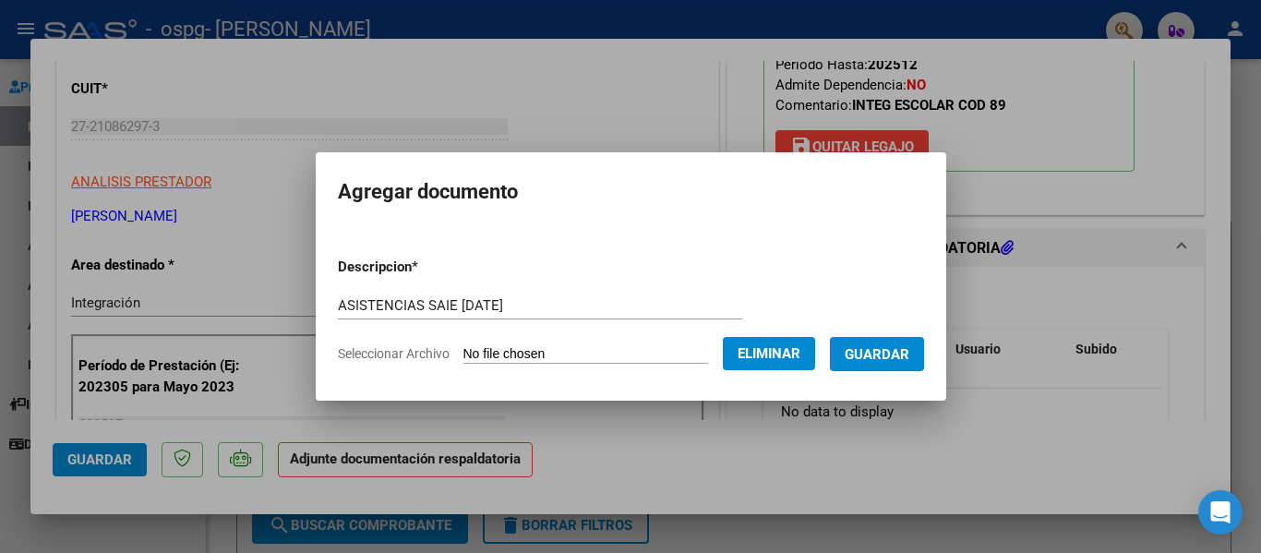
click at [896, 355] on span "Guardar" at bounding box center [876, 354] width 65 height 17
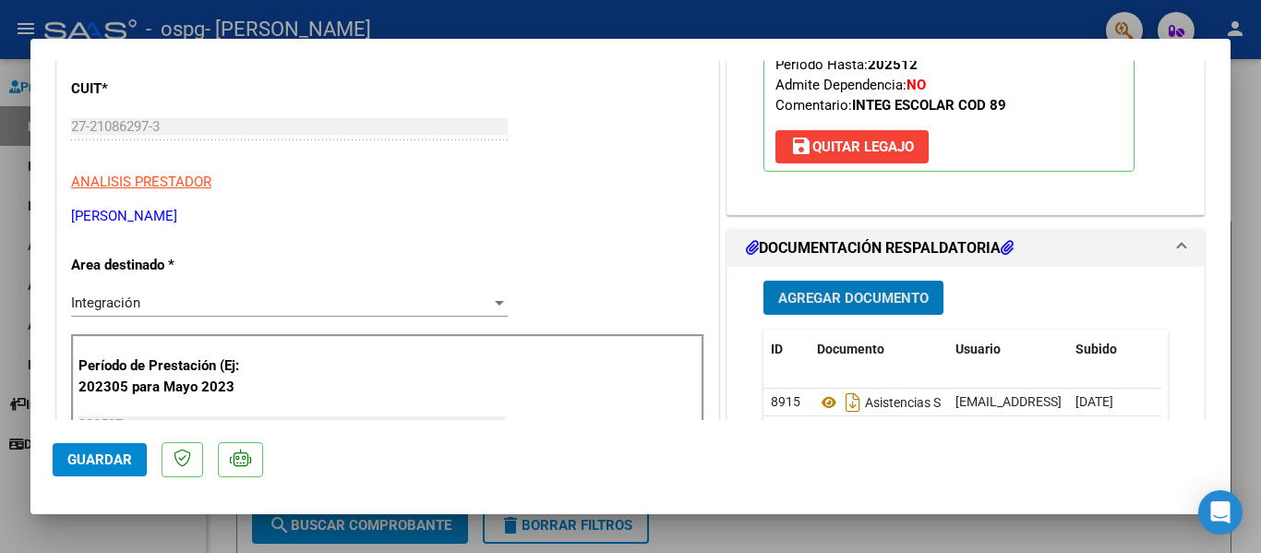
click at [815, 301] on span "Agregar Documento" at bounding box center [853, 298] width 150 height 17
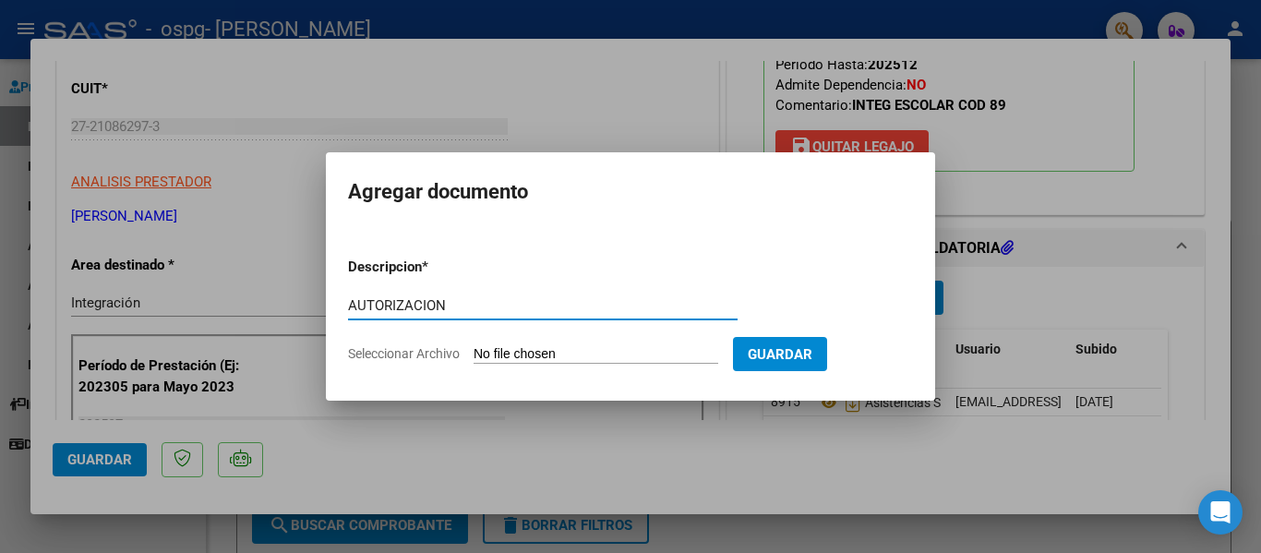
type input "AUTORIZACION"
click at [554, 344] on form "Descripcion * AUTORIZACION Escriba aquí una descripcion Seleccionar Archivo Gua…" at bounding box center [630, 310] width 565 height 135
click at [555, 351] on input "Seleccionar Archivo" at bounding box center [595, 355] width 245 height 18
type input "C:\fakepath\AUTORIZACIONES 2025.pdf"
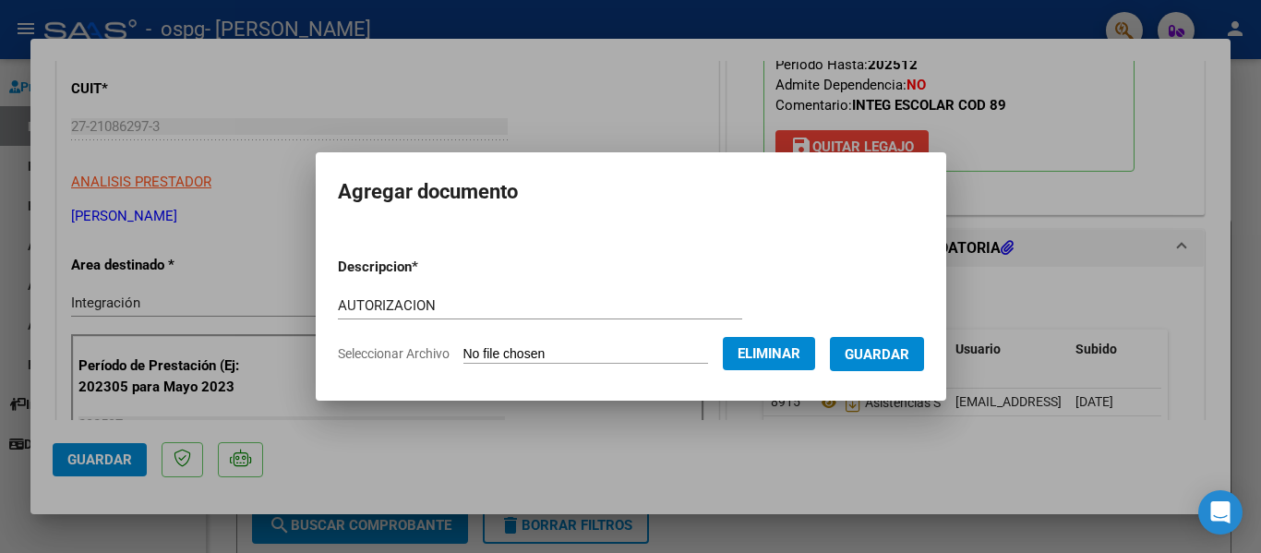
click at [887, 355] on span "Guardar" at bounding box center [876, 354] width 65 height 17
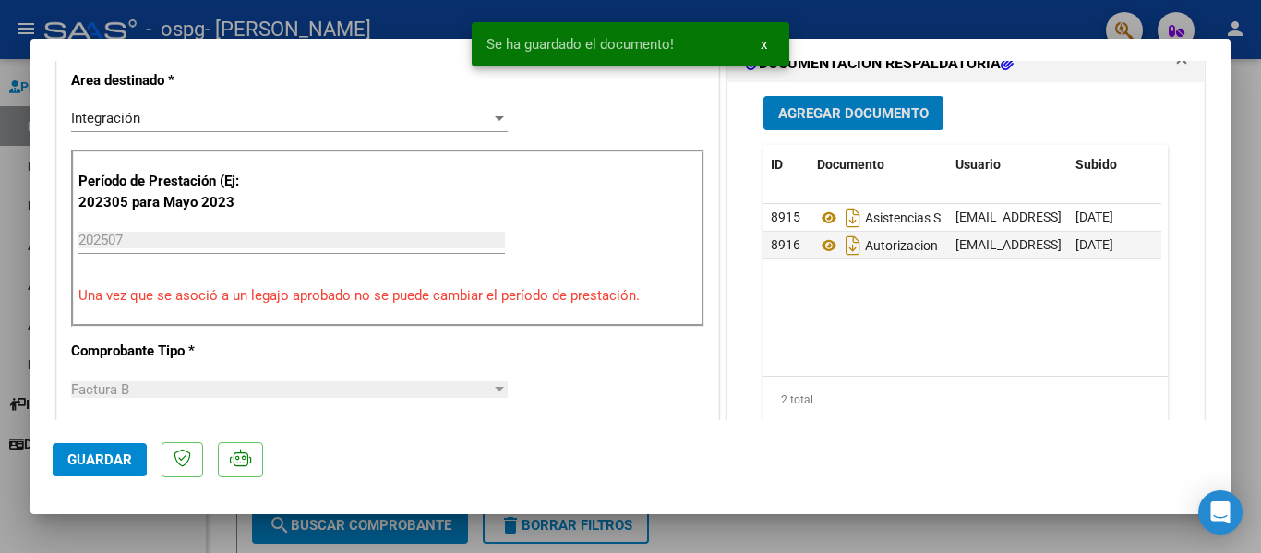
scroll to position [831, 0]
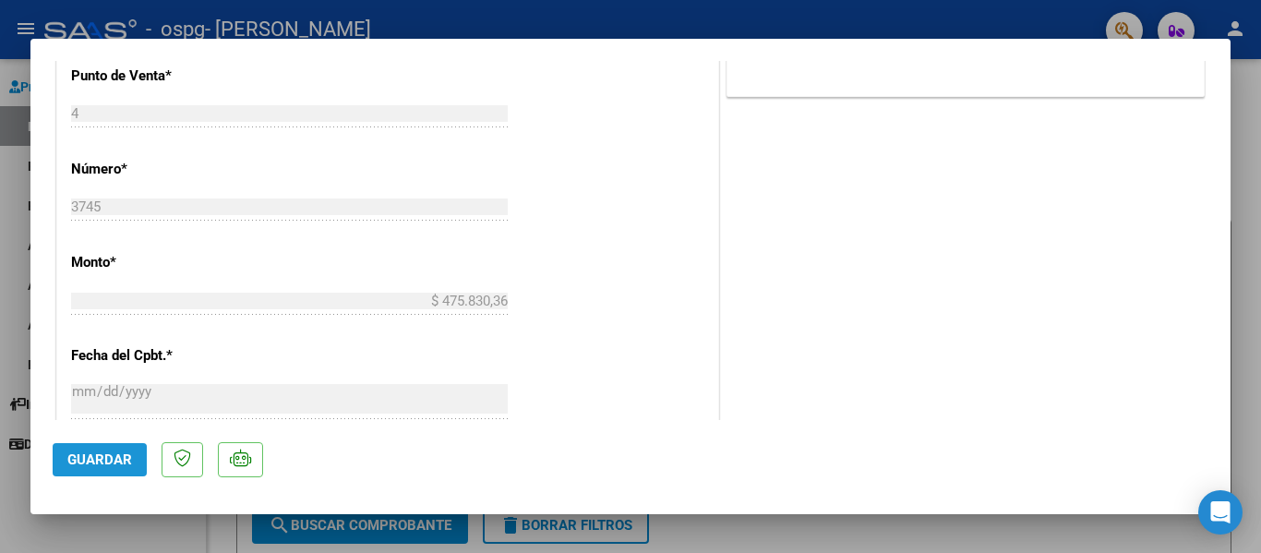
click at [90, 461] on span "Guardar" at bounding box center [99, 459] width 65 height 17
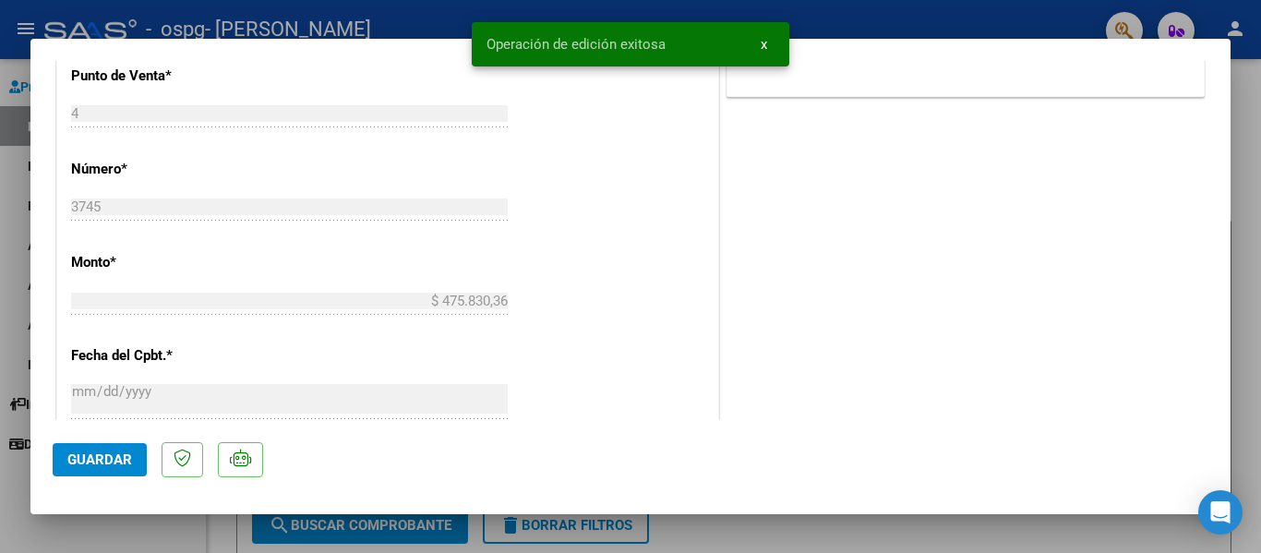
click at [1241, 92] on div at bounding box center [630, 276] width 1261 height 553
type input "$ 0,00"
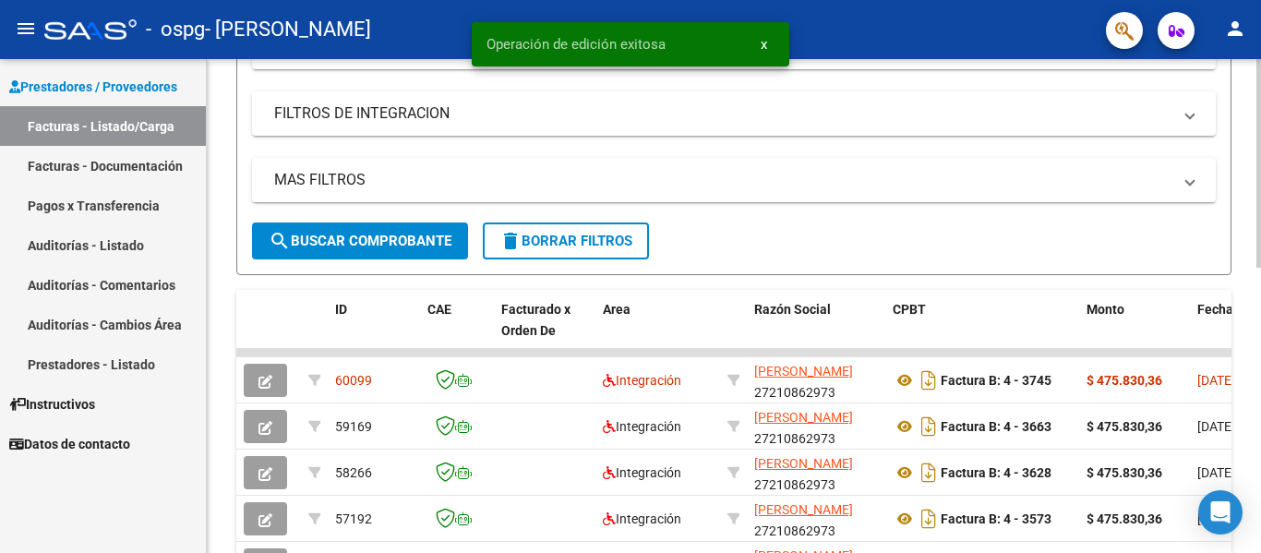
scroll to position [277, 0]
